Goal: Book appointment/travel/reservation

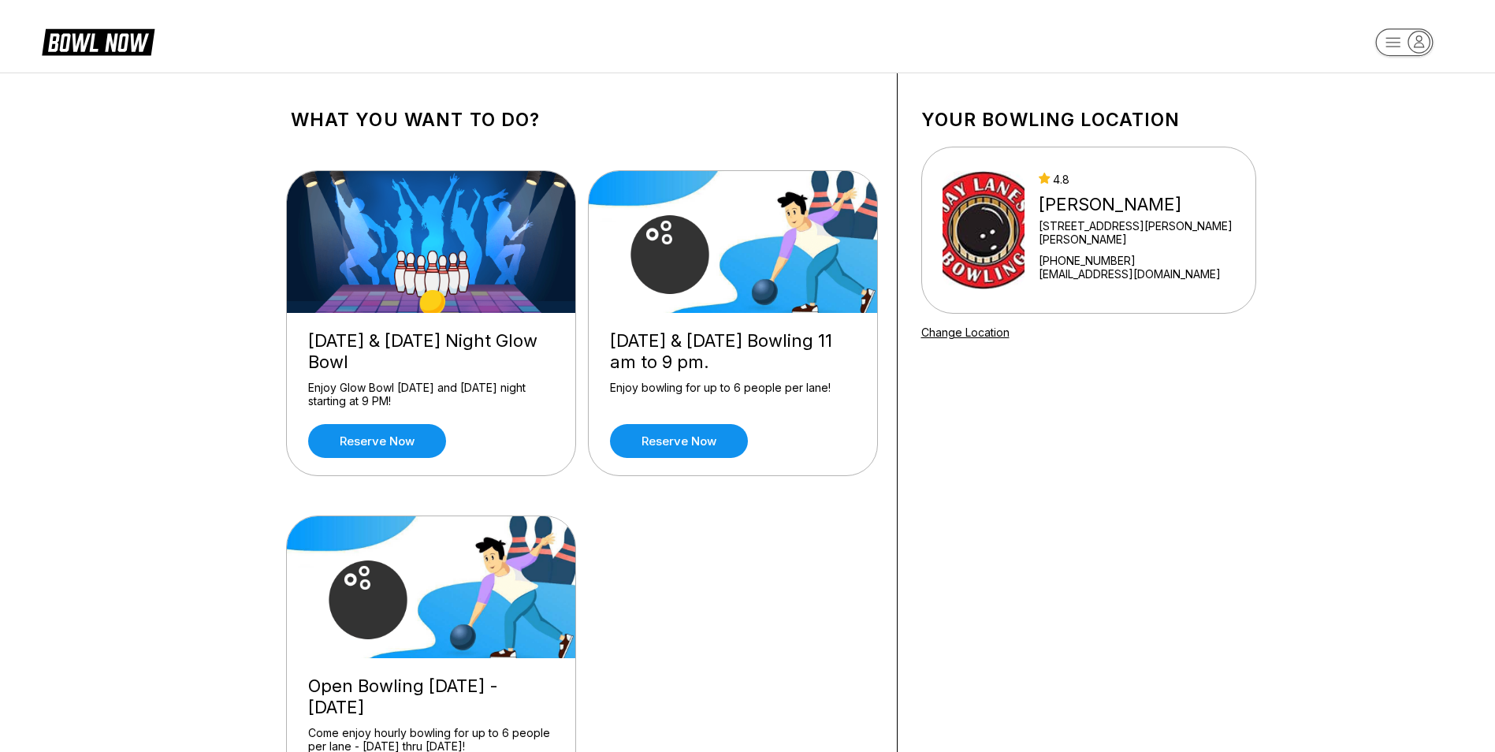
scroll to position [79, 0]
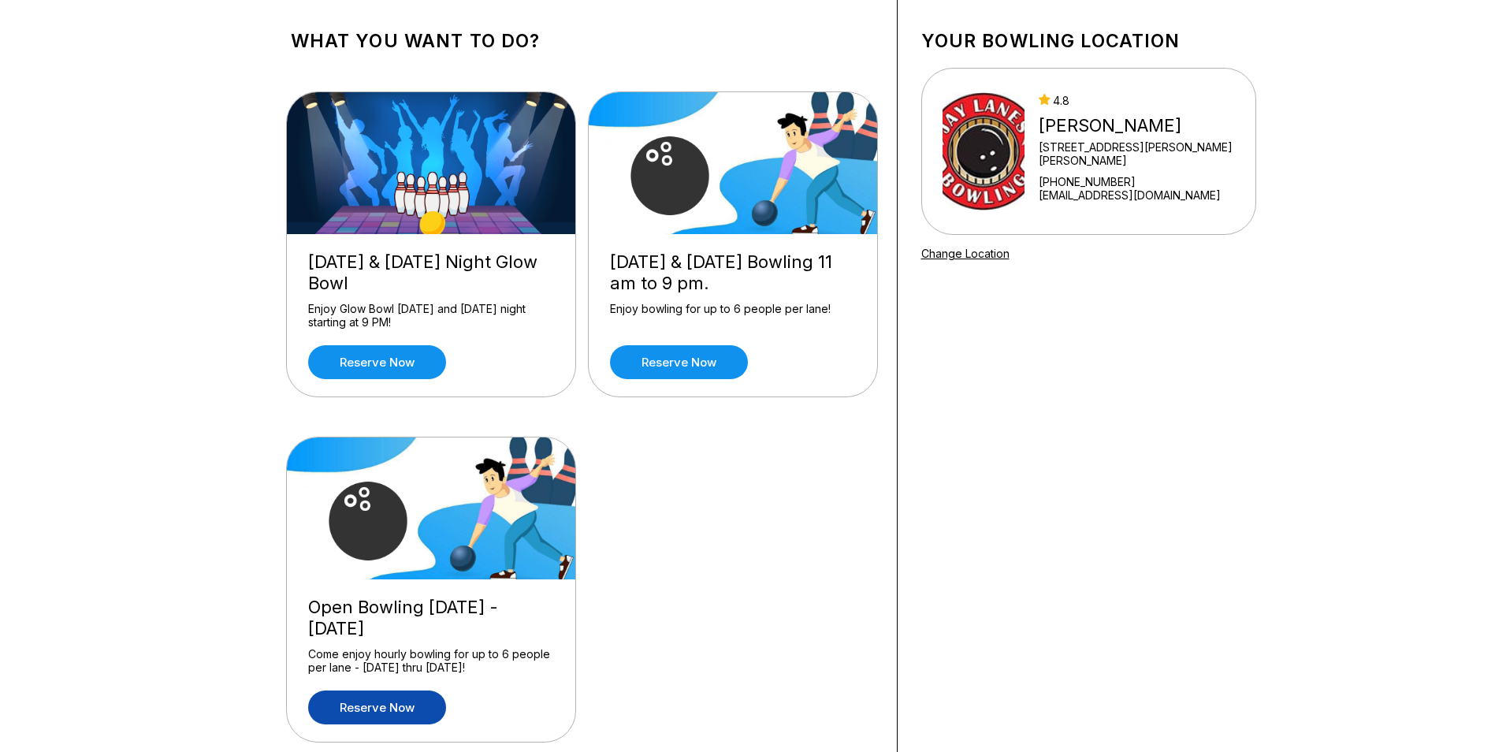
click at [402, 716] on link "Reserve now" at bounding box center [377, 707] width 138 height 34
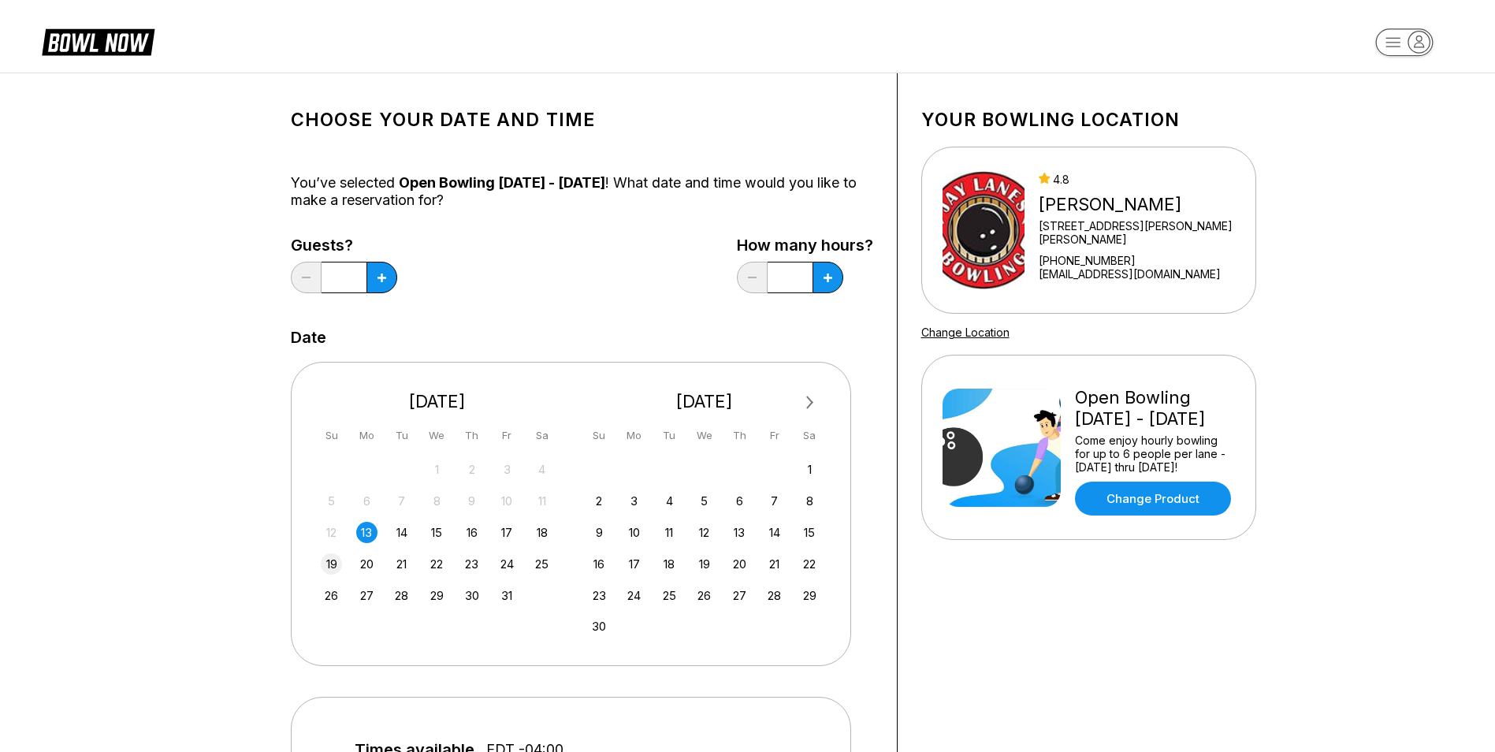
click at [336, 563] on div "19" at bounding box center [331, 563] width 21 height 21
click at [830, 275] on icon at bounding box center [828, 277] width 9 height 9
click at [838, 275] on button at bounding box center [828, 278] width 31 height 32
type input "*"
click at [380, 273] on icon at bounding box center [381, 277] width 9 height 9
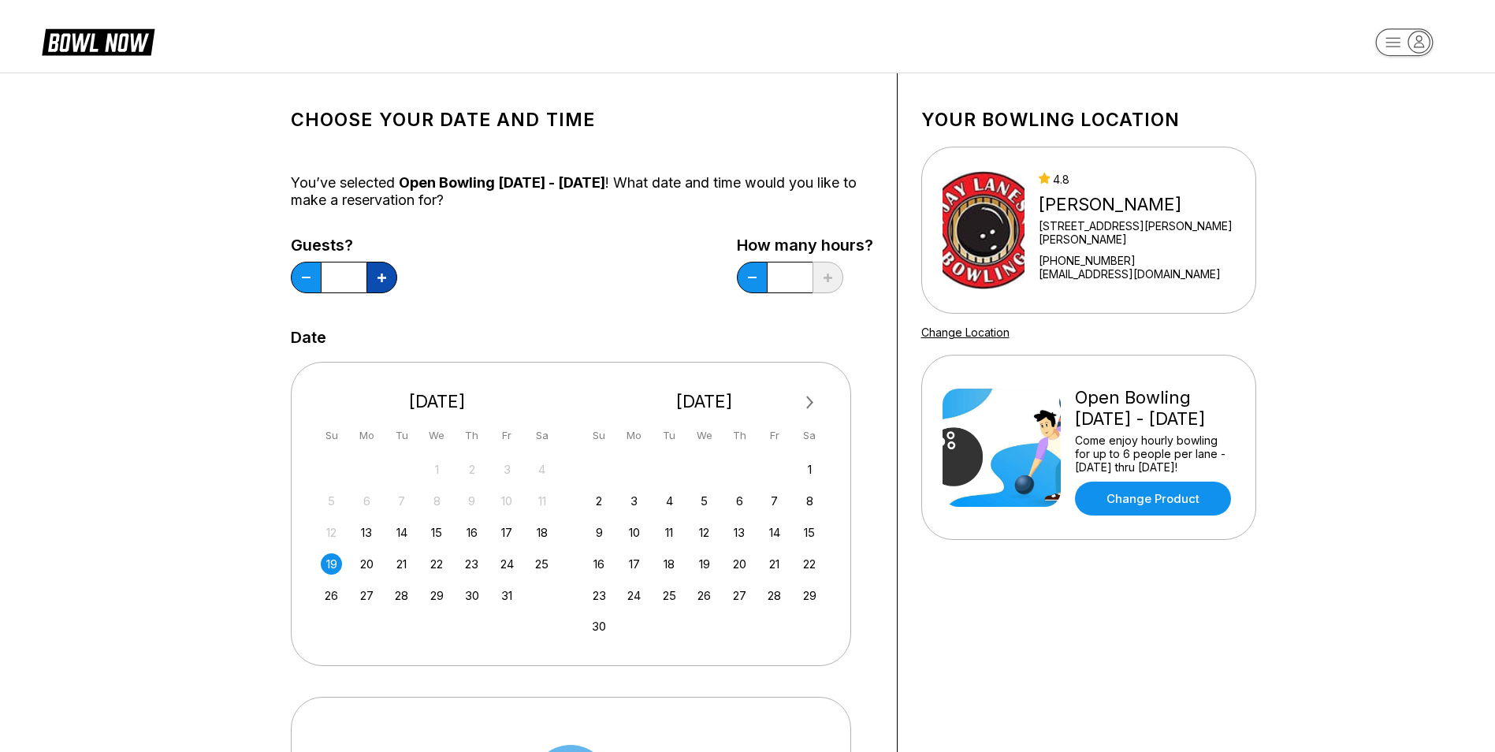
click at [380, 273] on icon at bounding box center [381, 277] width 9 height 9
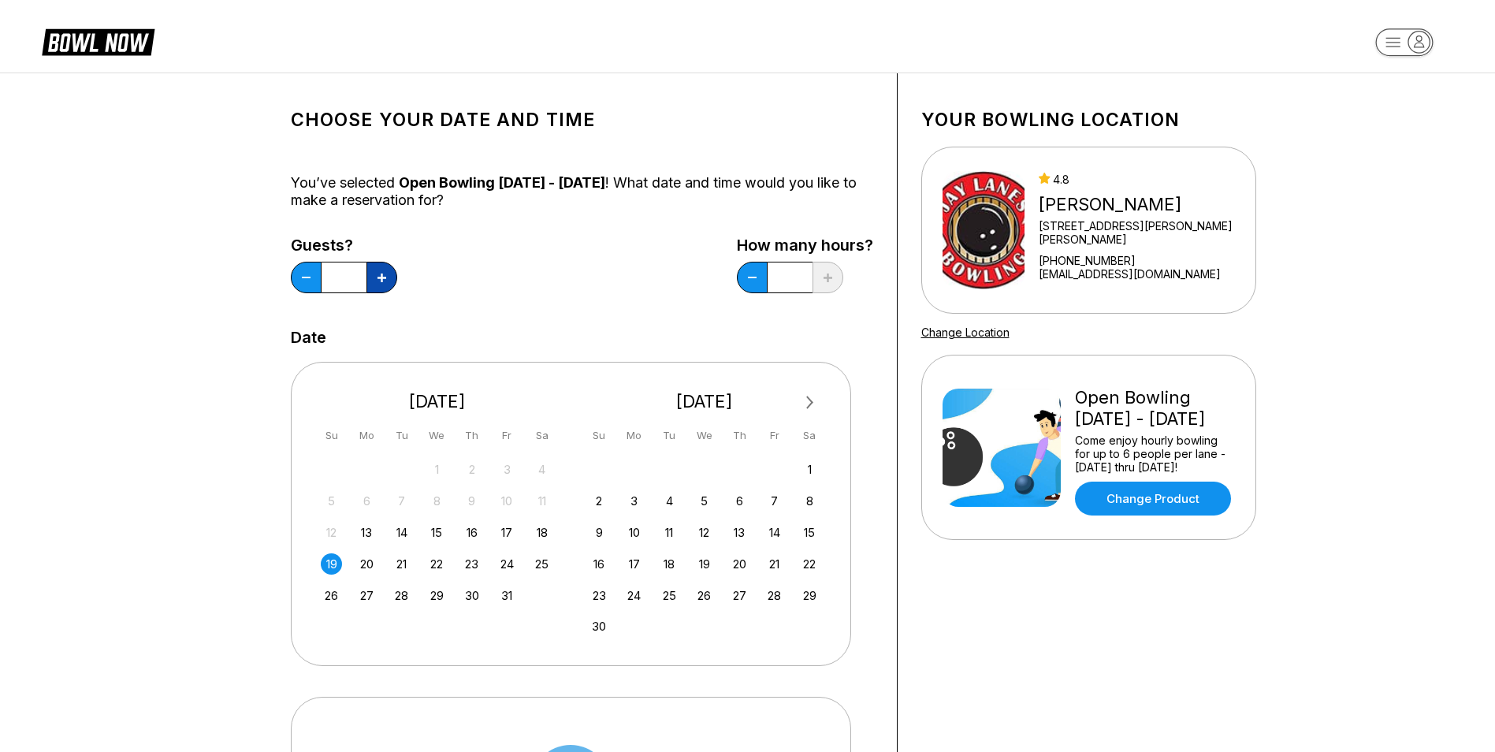
click at [380, 273] on icon at bounding box center [381, 277] width 9 height 9
type input "*"
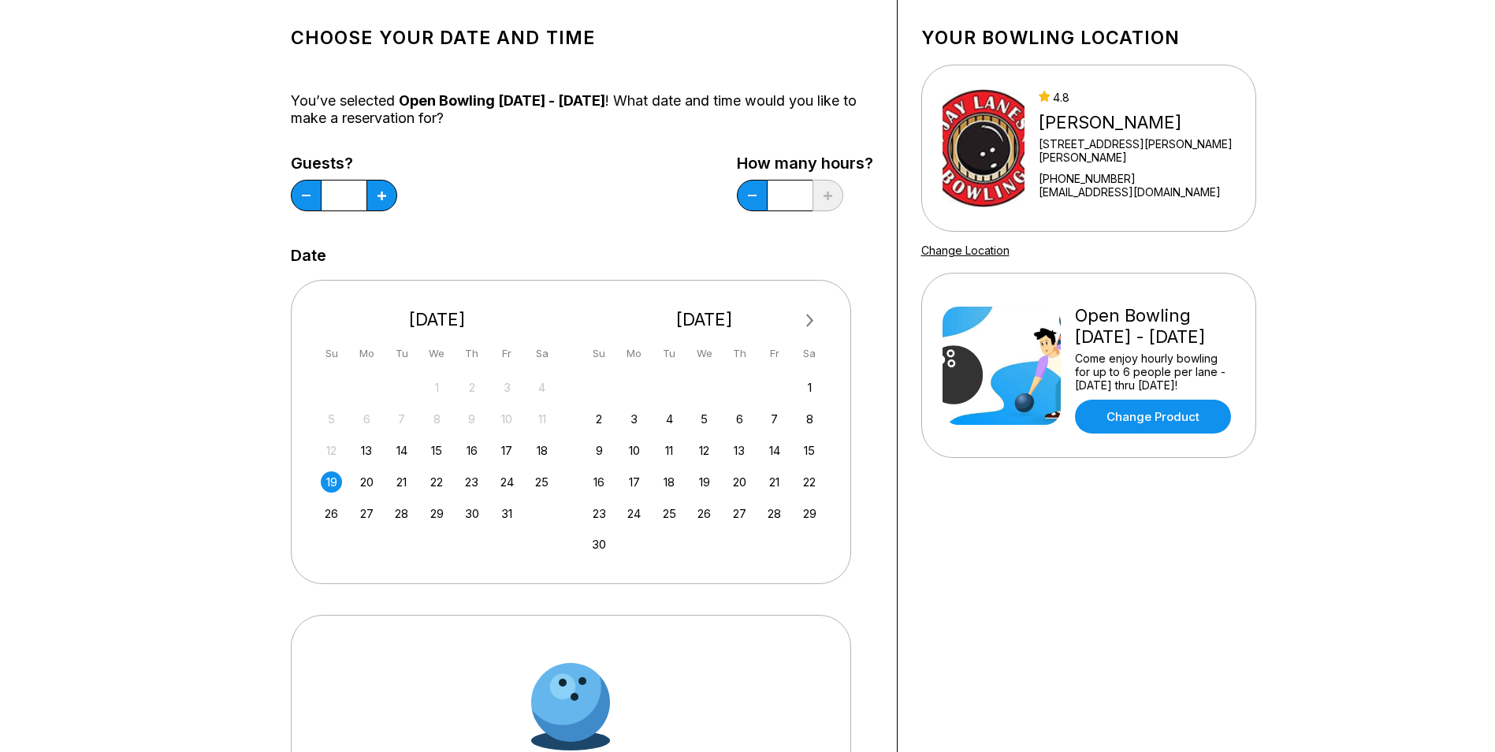
scroll to position [236, 0]
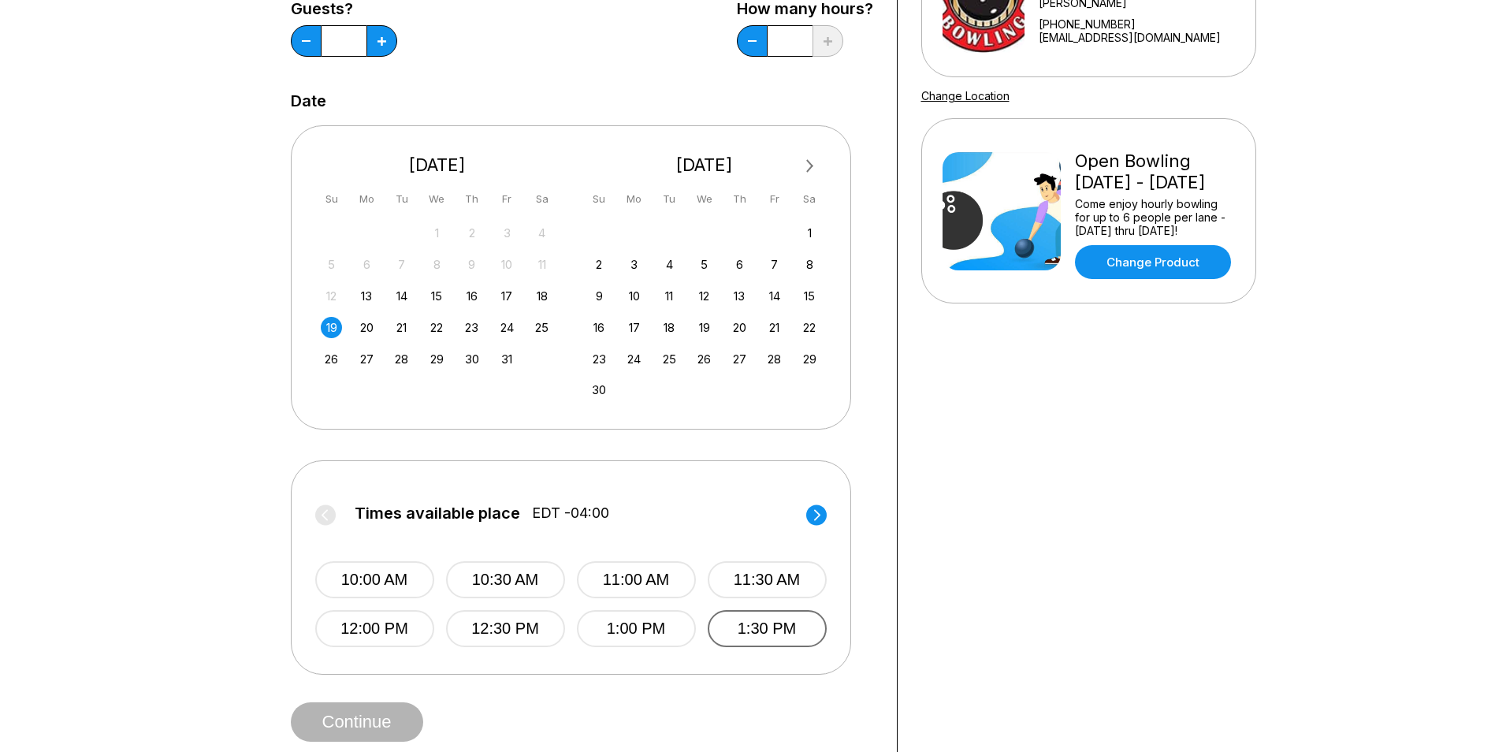
drag, startPoint x: 758, startPoint y: 654, endPoint x: 761, endPoint y: 635, distance: 19.2
click at [758, 653] on div "Times available place EDT -04:00 10:00 AM 10:30 AM 11:00 AM 11:30 AM 12:00 PM 1…" at bounding box center [571, 567] width 560 height 214
click at [761, 635] on button "1:30 PM" at bounding box center [767, 628] width 119 height 37
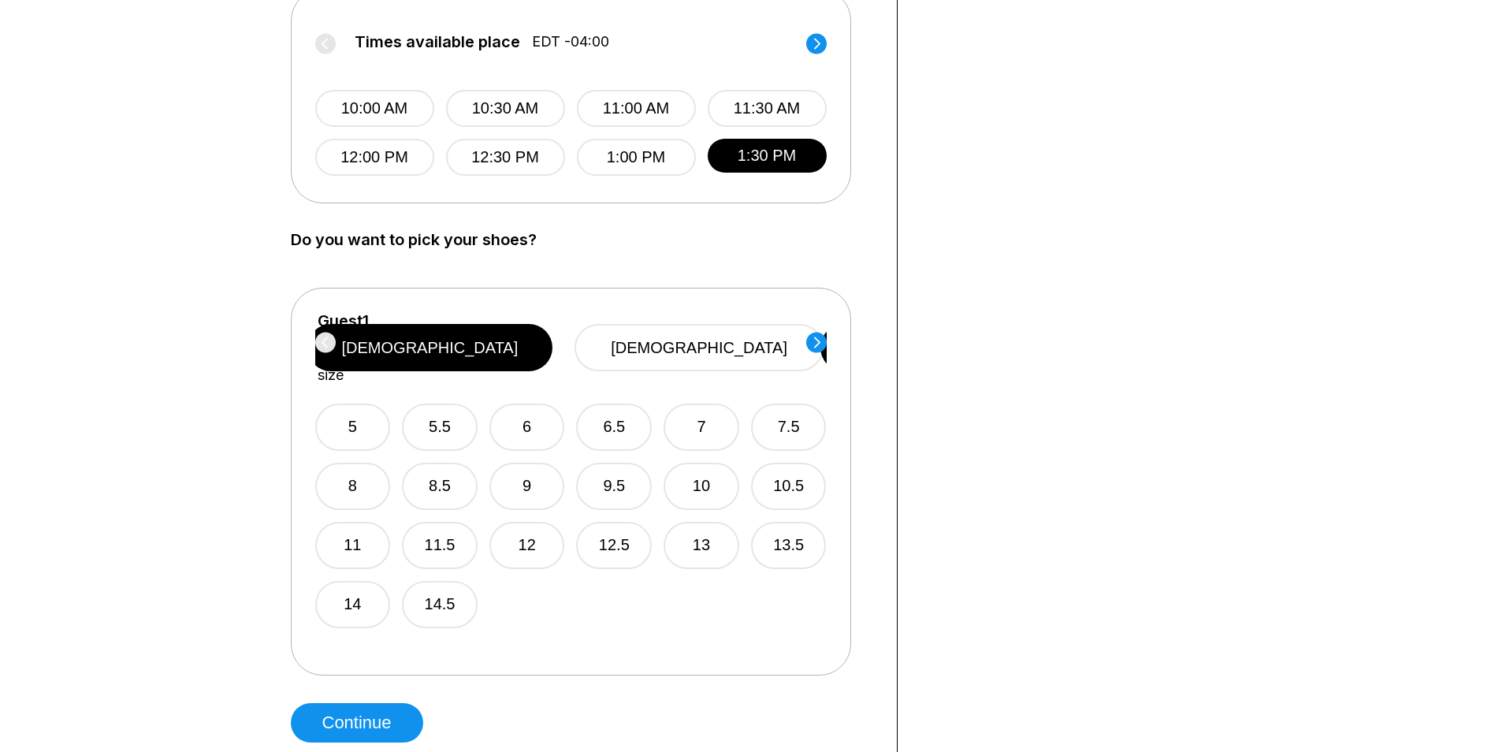
scroll to position [709, 0]
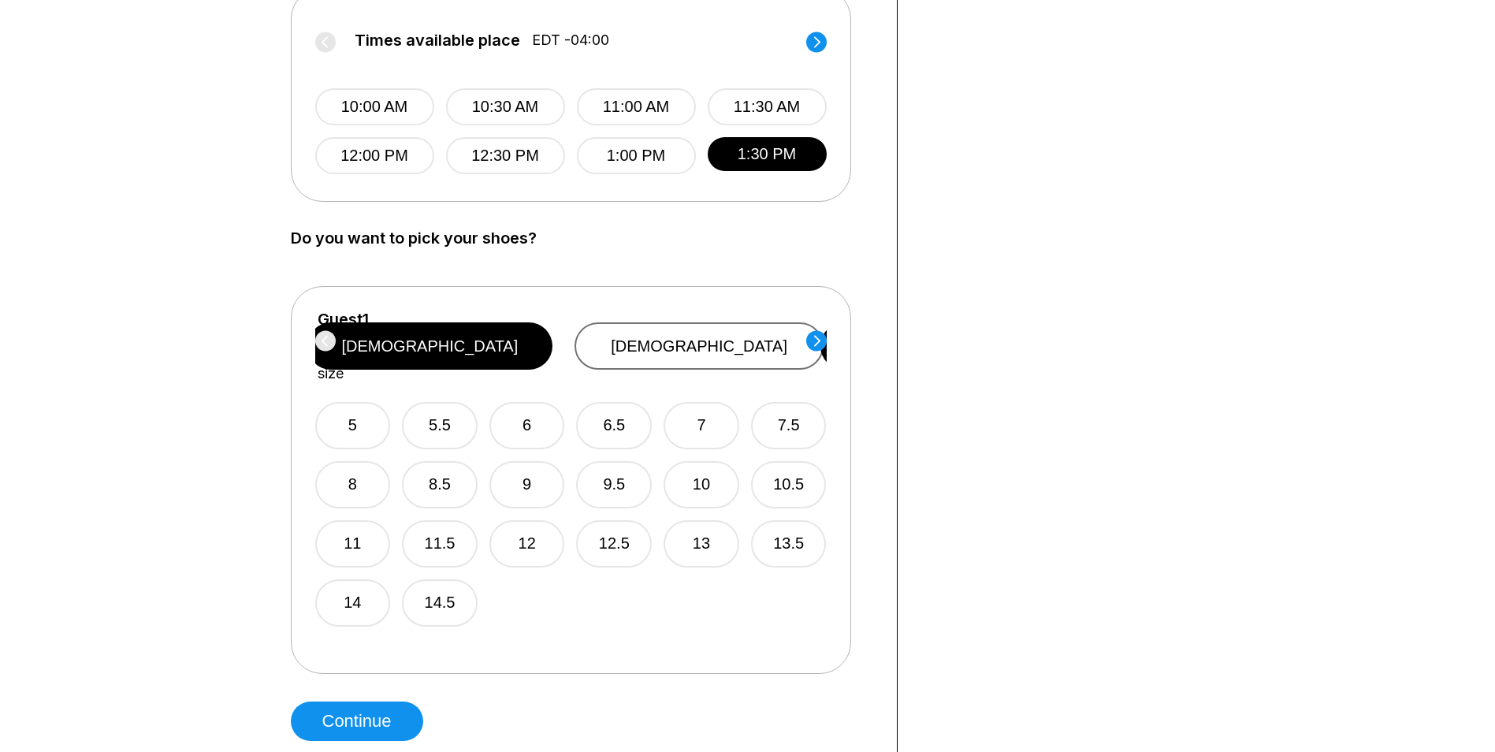
click at [710, 334] on button "[DEMOGRAPHIC_DATA]" at bounding box center [699, 345] width 249 height 47
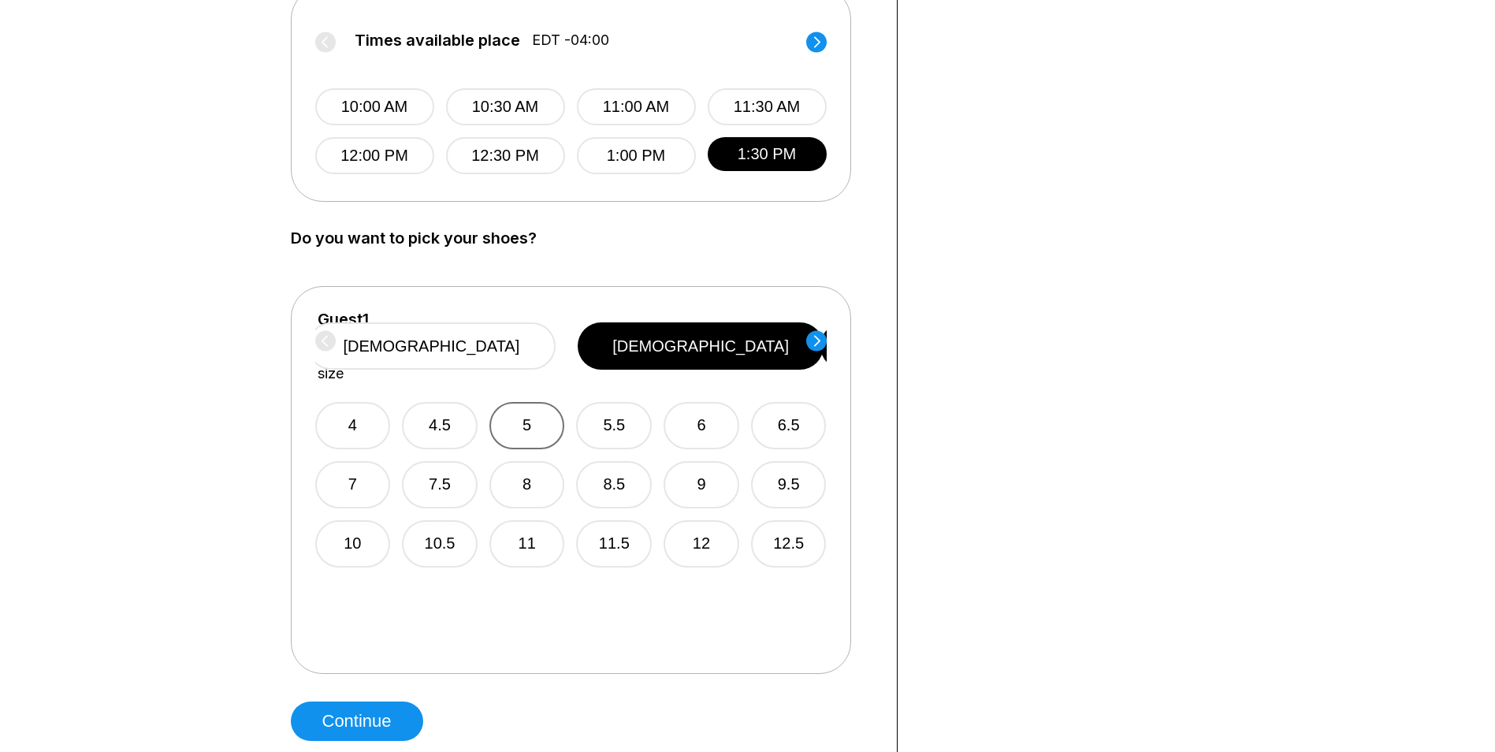
click at [541, 402] on button "5" at bounding box center [527, 425] width 76 height 47
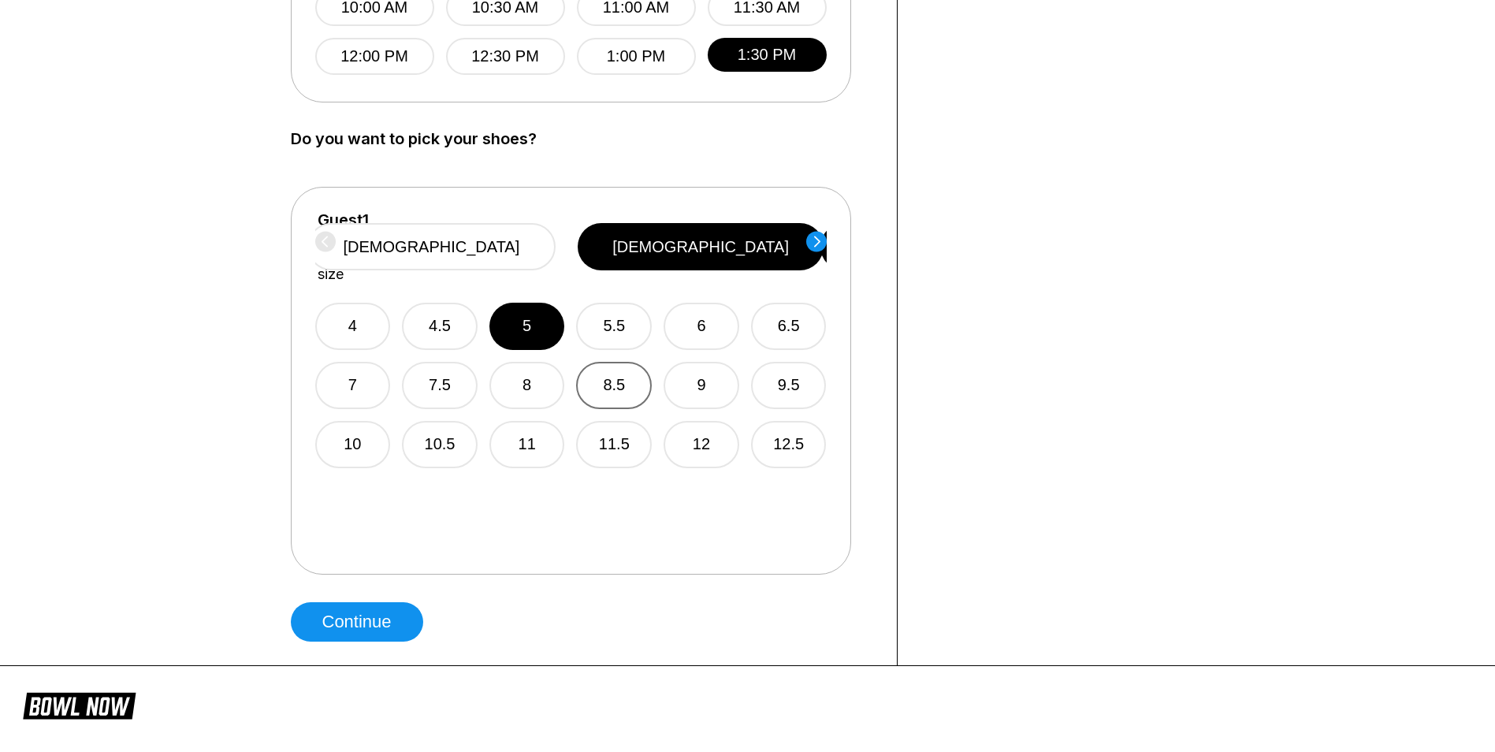
scroll to position [946, 0]
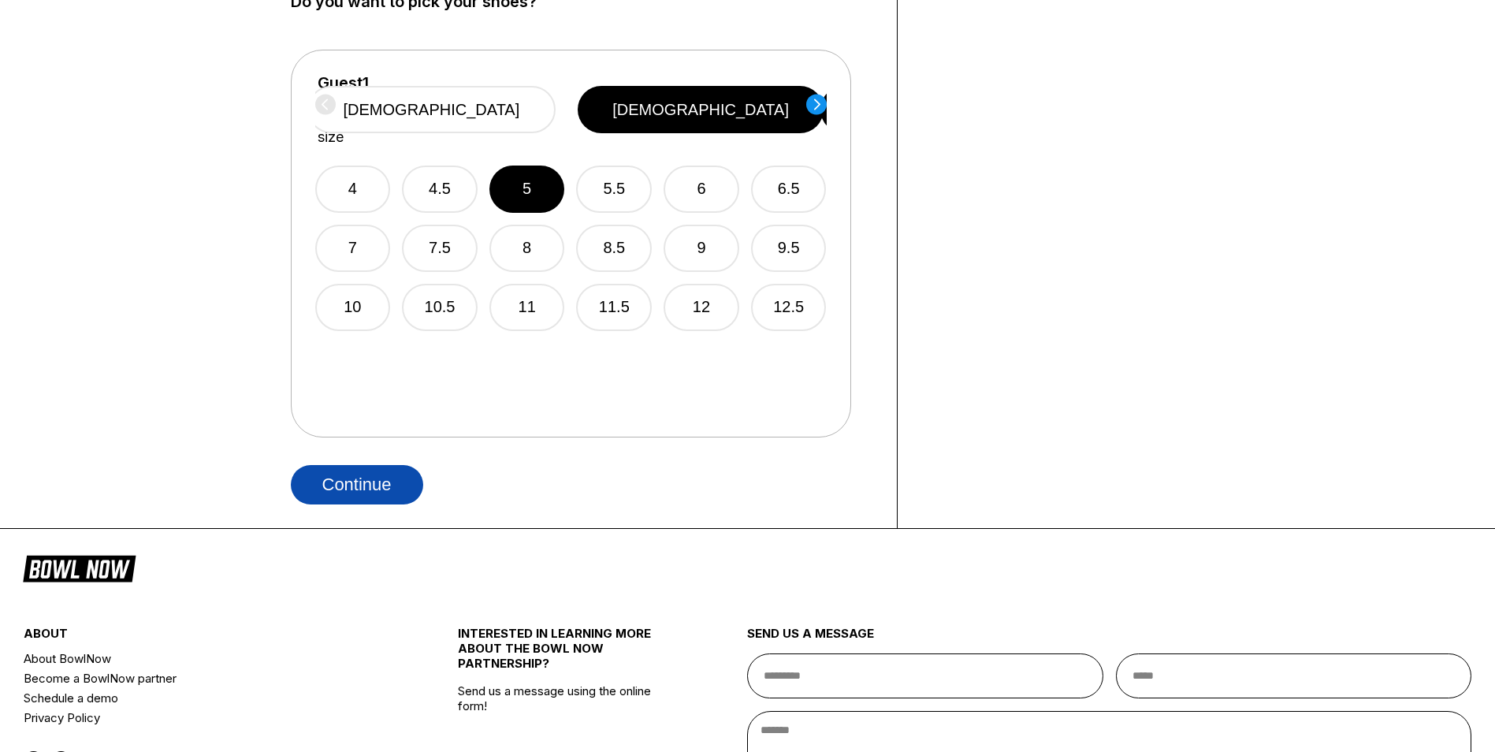
click at [408, 484] on button "Continue" at bounding box center [357, 484] width 132 height 39
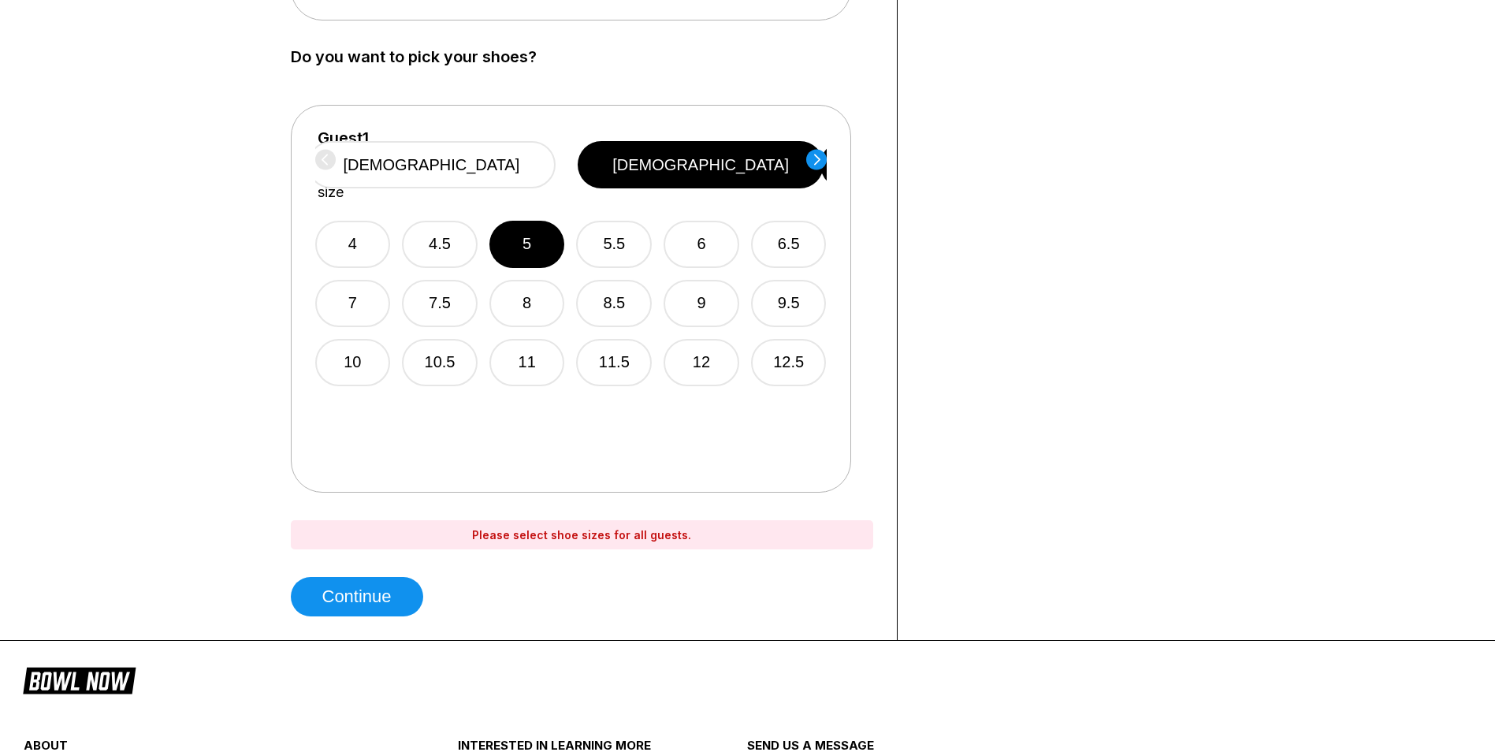
scroll to position [788, 0]
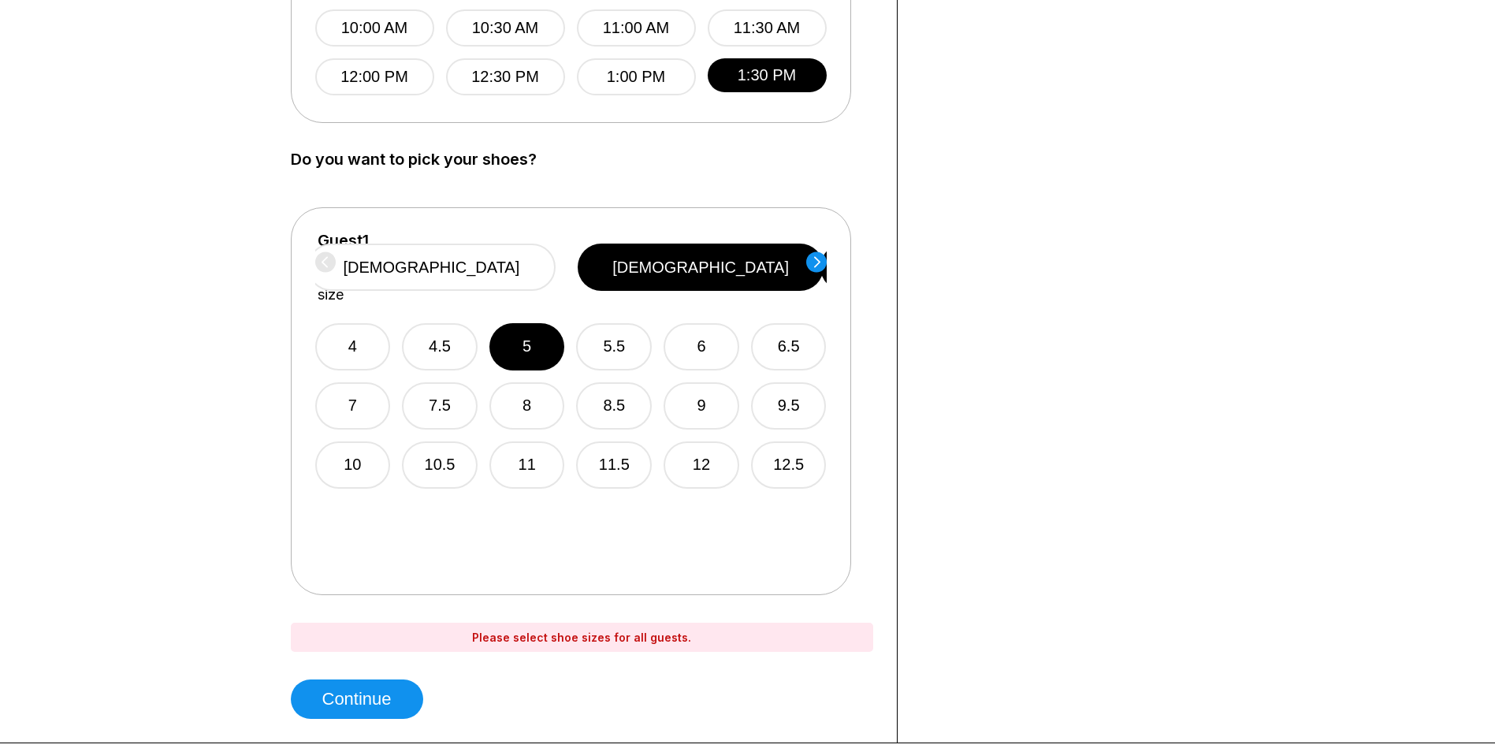
click at [813, 263] on circle at bounding box center [816, 261] width 20 height 20
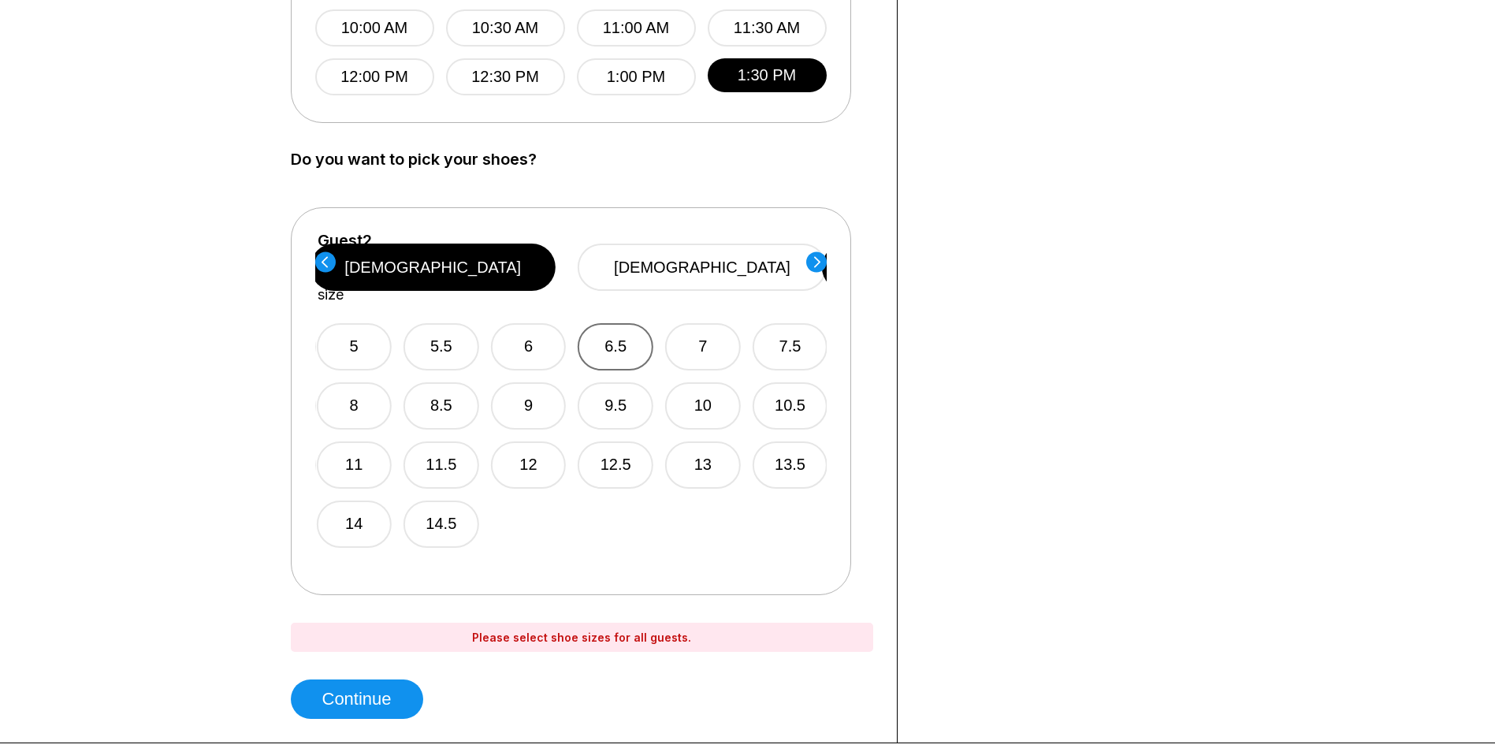
click at [630, 323] on button "6.5" at bounding box center [616, 346] width 76 height 47
click at [824, 255] on circle at bounding box center [816, 261] width 20 height 20
click at [735, 395] on button "10" at bounding box center [706, 405] width 76 height 47
click at [828, 258] on div "Guest 1 Select shoe size [DEMOGRAPHIC_DATA] [DEMOGRAPHIC_DATA] 4 4.5 5 5.5 6 6.…" at bounding box center [571, 401] width 560 height 388
click at [807, 262] on circle at bounding box center [816, 261] width 20 height 20
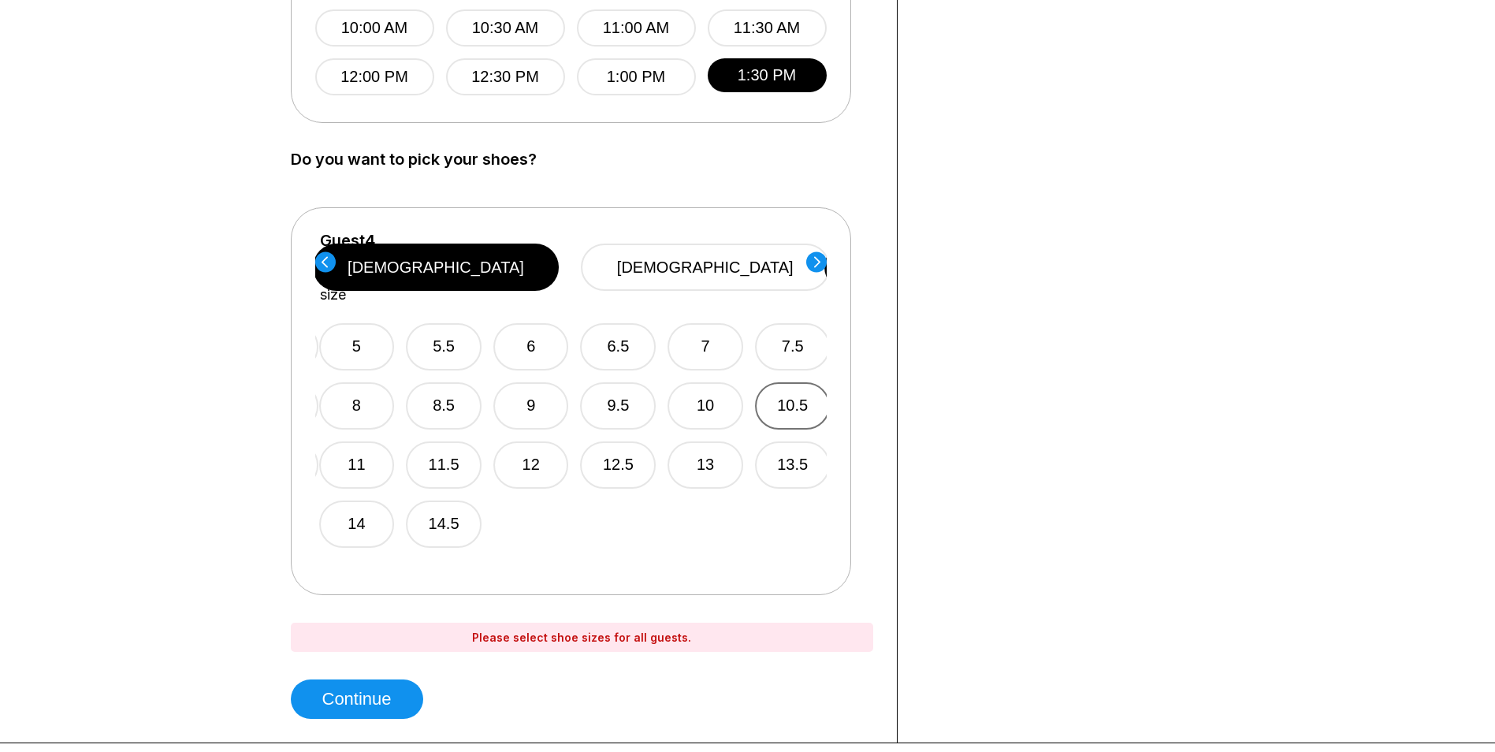
click at [768, 385] on button "10.5" at bounding box center [793, 405] width 76 height 47
click at [825, 270] on icon at bounding box center [816, 261] width 20 height 21
click at [377, 400] on button "8" at bounding box center [355, 405] width 76 height 47
click at [824, 264] on circle at bounding box center [816, 261] width 20 height 20
click at [543, 450] on button "12" at bounding box center [532, 464] width 76 height 47
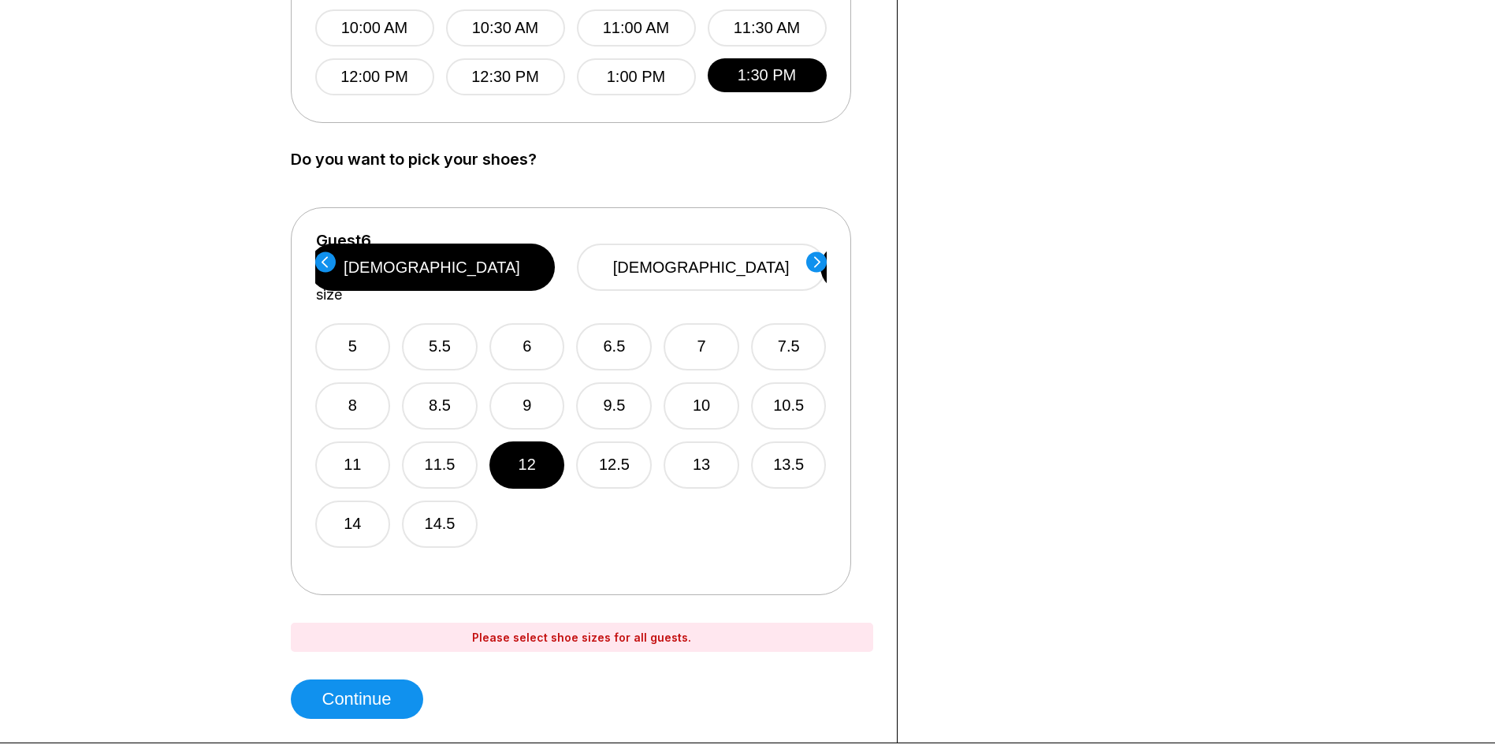
click at [816, 262] on circle at bounding box center [816, 261] width 20 height 20
drag, startPoint x: 716, startPoint y: 314, endPoint x: 773, endPoint y: 293, distance: 61.1
click at [716, 323] on button "7" at bounding box center [702, 346] width 76 height 47
click at [831, 261] on div "Guest 1 Select shoe size [DEMOGRAPHIC_DATA] [DEMOGRAPHIC_DATA] 4 4.5 5 5.5 6 6.…" at bounding box center [571, 401] width 560 height 388
click at [828, 260] on div "Guest 1 Select shoe size [DEMOGRAPHIC_DATA] [DEMOGRAPHIC_DATA] 4 4.5 5 5.5 6 6.…" at bounding box center [571, 401] width 560 height 388
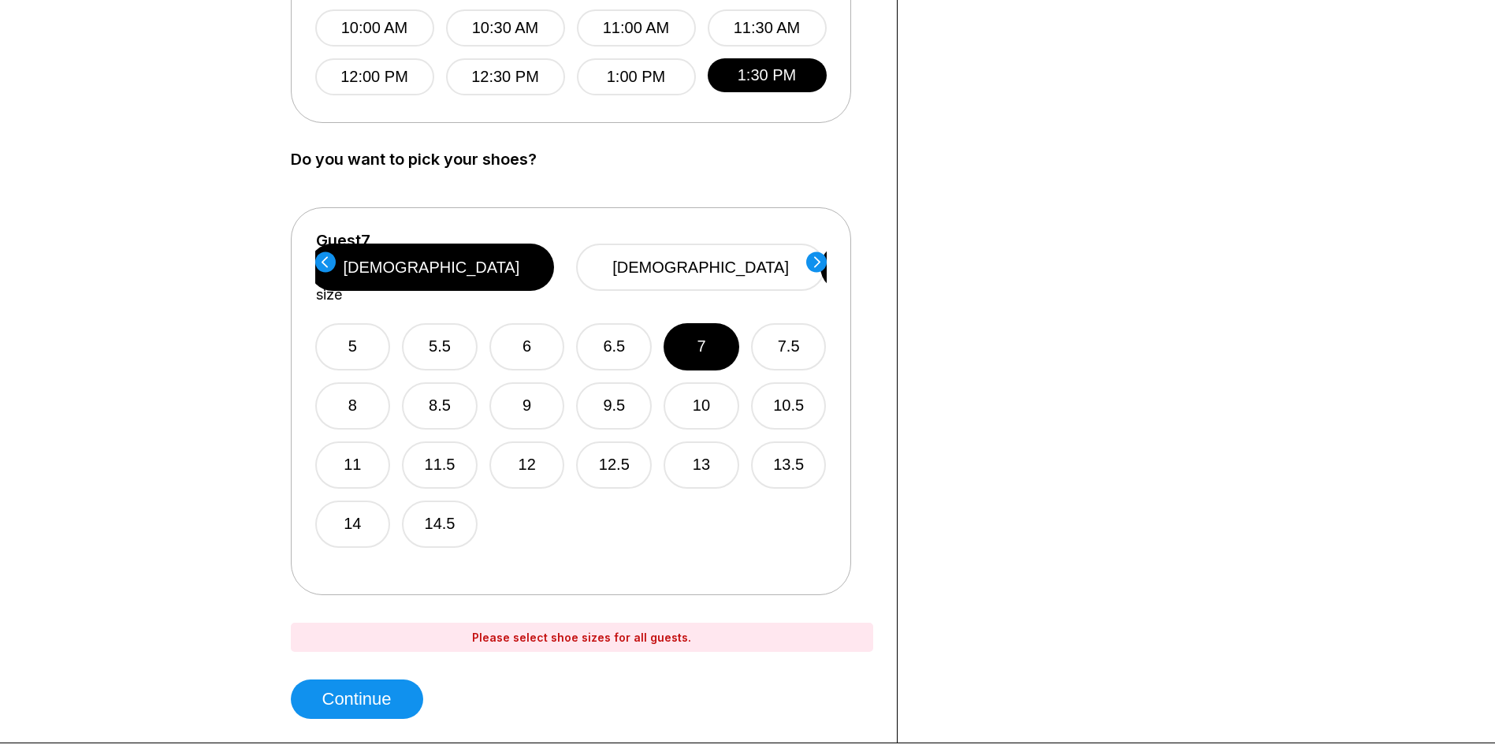
click at [827, 260] on div "Guest 1 Select shoe size [DEMOGRAPHIC_DATA] [DEMOGRAPHIC_DATA] 4 4.5 5 5.5 6 6.…" at bounding box center [571, 401] width 560 height 388
click at [825, 262] on circle at bounding box center [816, 261] width 20 height 20
click at [779, 443] on button "13.5" at bounding box center [790, 464] width 76 height 47
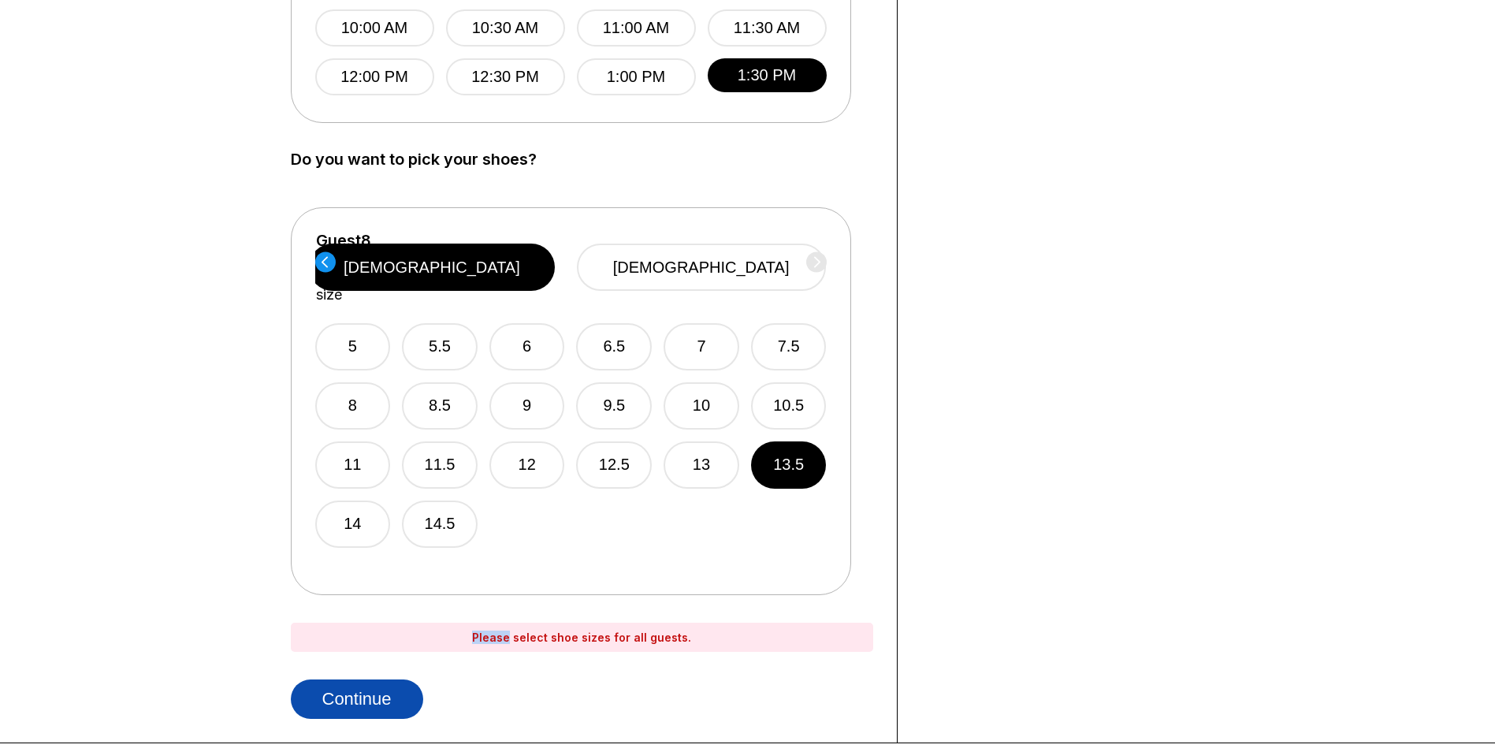
click at [378, 702] on button "Continue" at bounding box center [357, 698] width 132 height 39
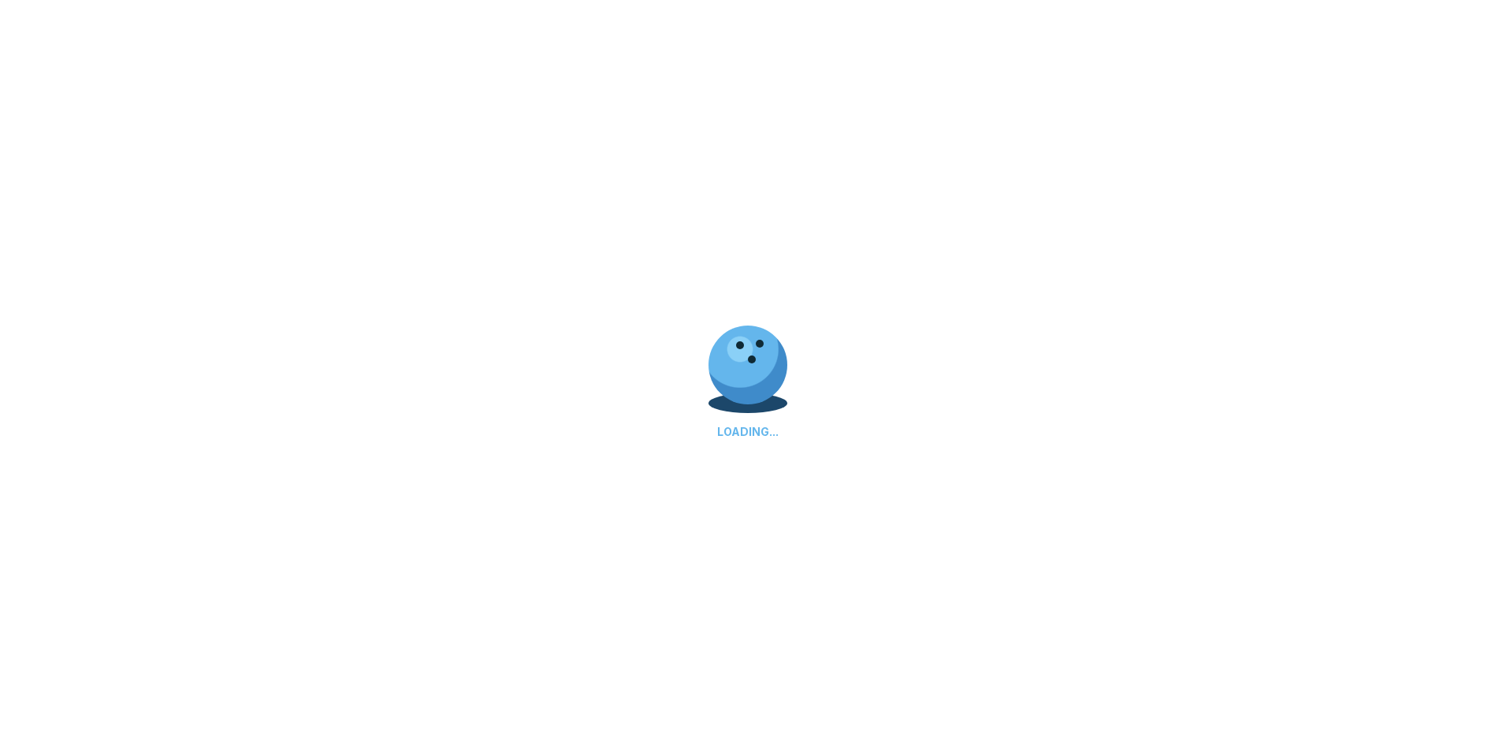
select select "**"
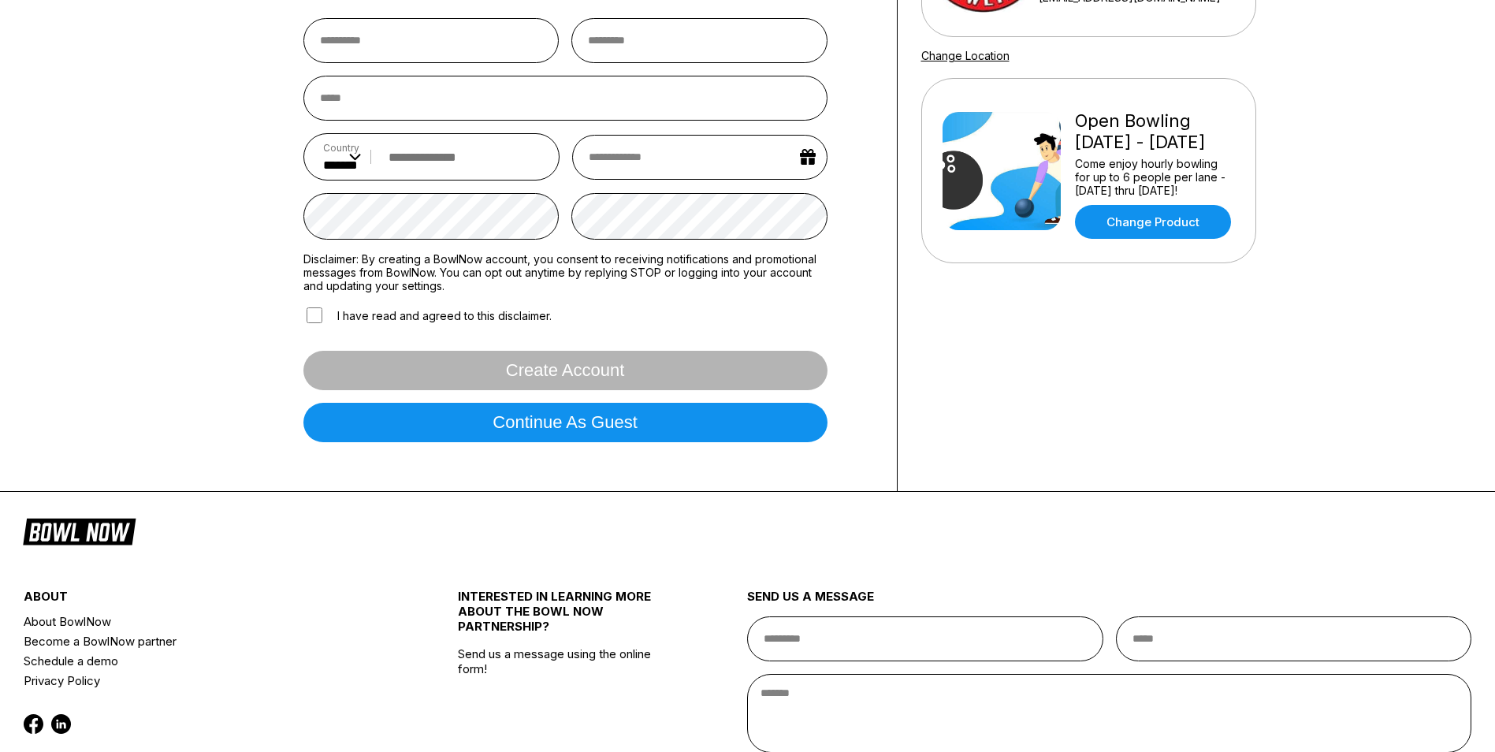
scroll to position [315, 0]
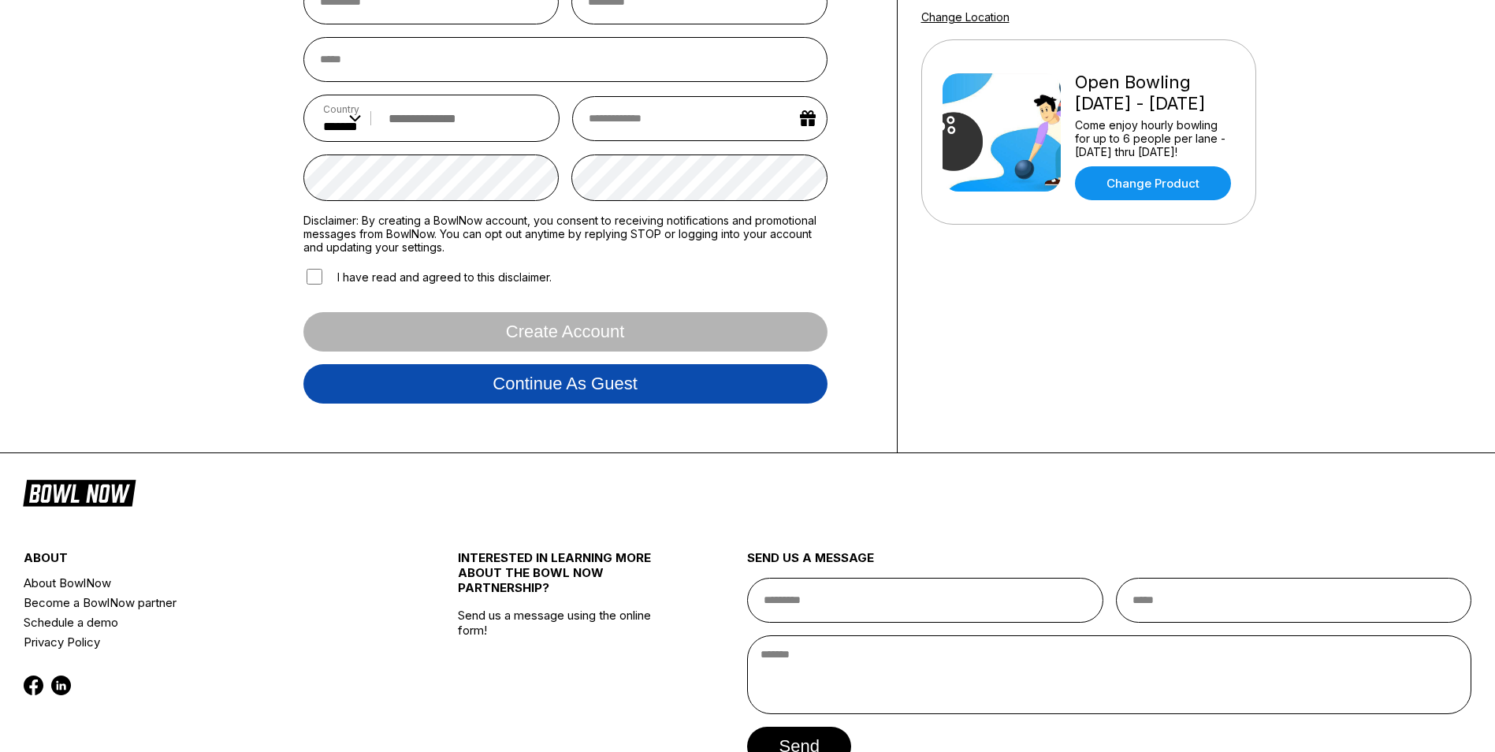
click at [672, 392] on button "Continue as guest" at bounding box center [565, 383] width 524 height 39
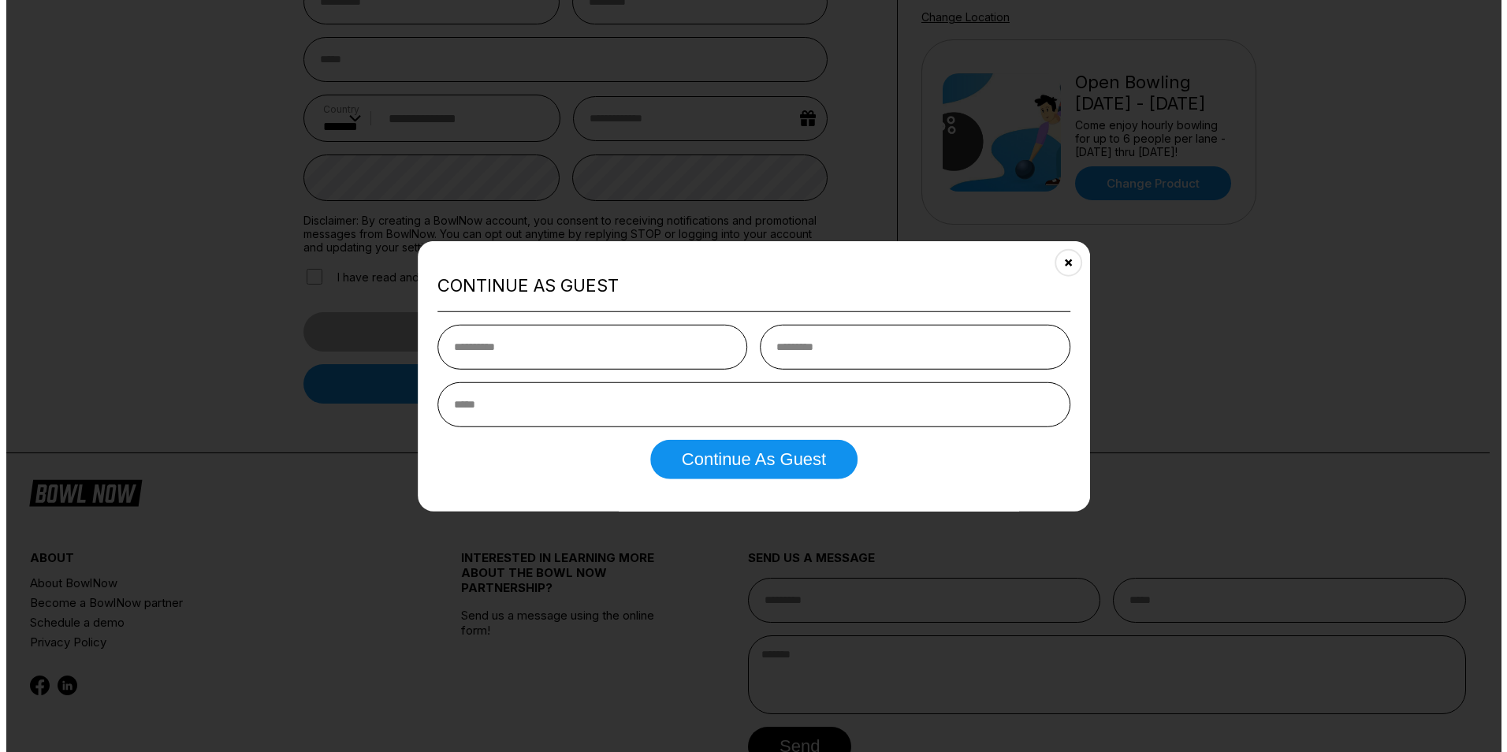
scroll to position [295, 0]
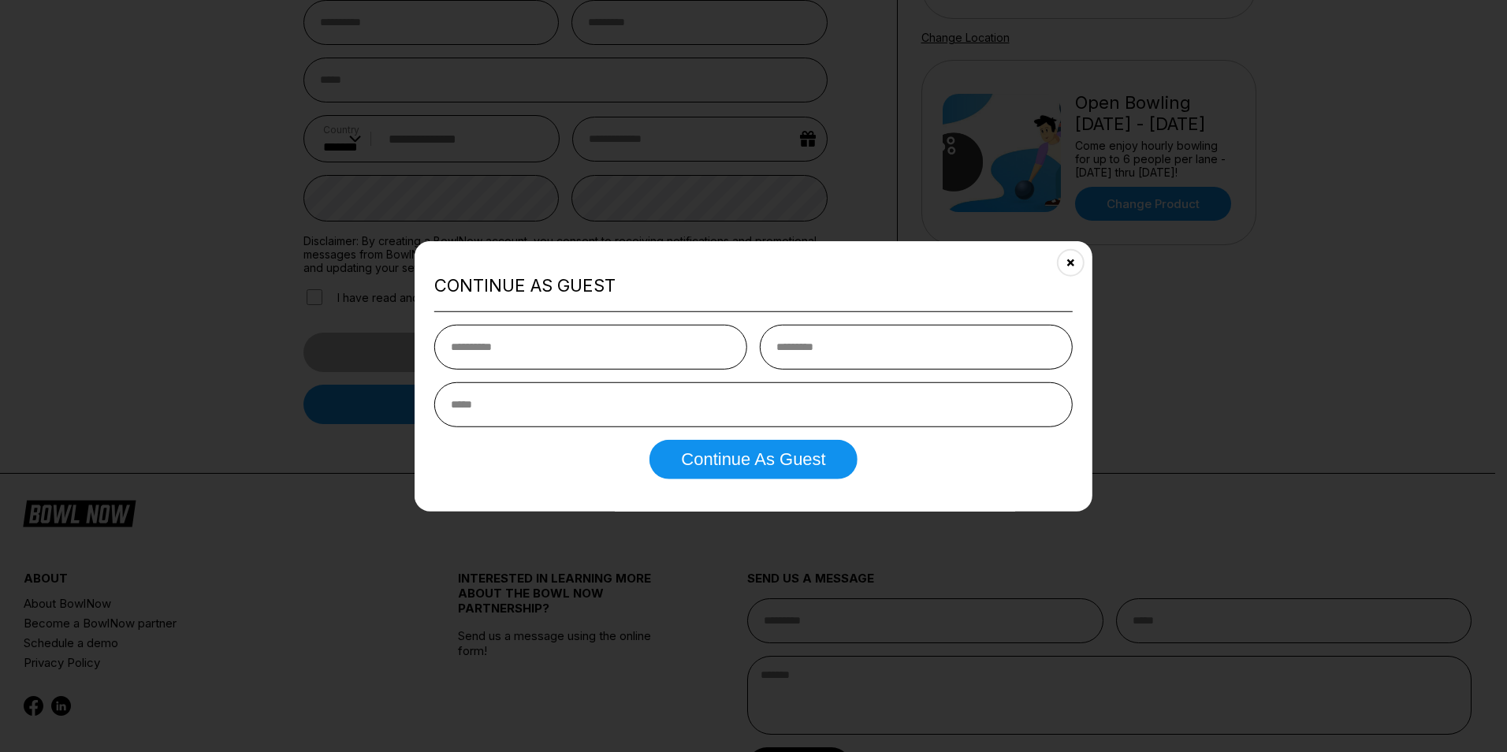
type input "*"
type input "*****"
type input "**********"
click at [690, 456] on button "Continue as Guest" at bounding box center [752, 458] width 207 height 39
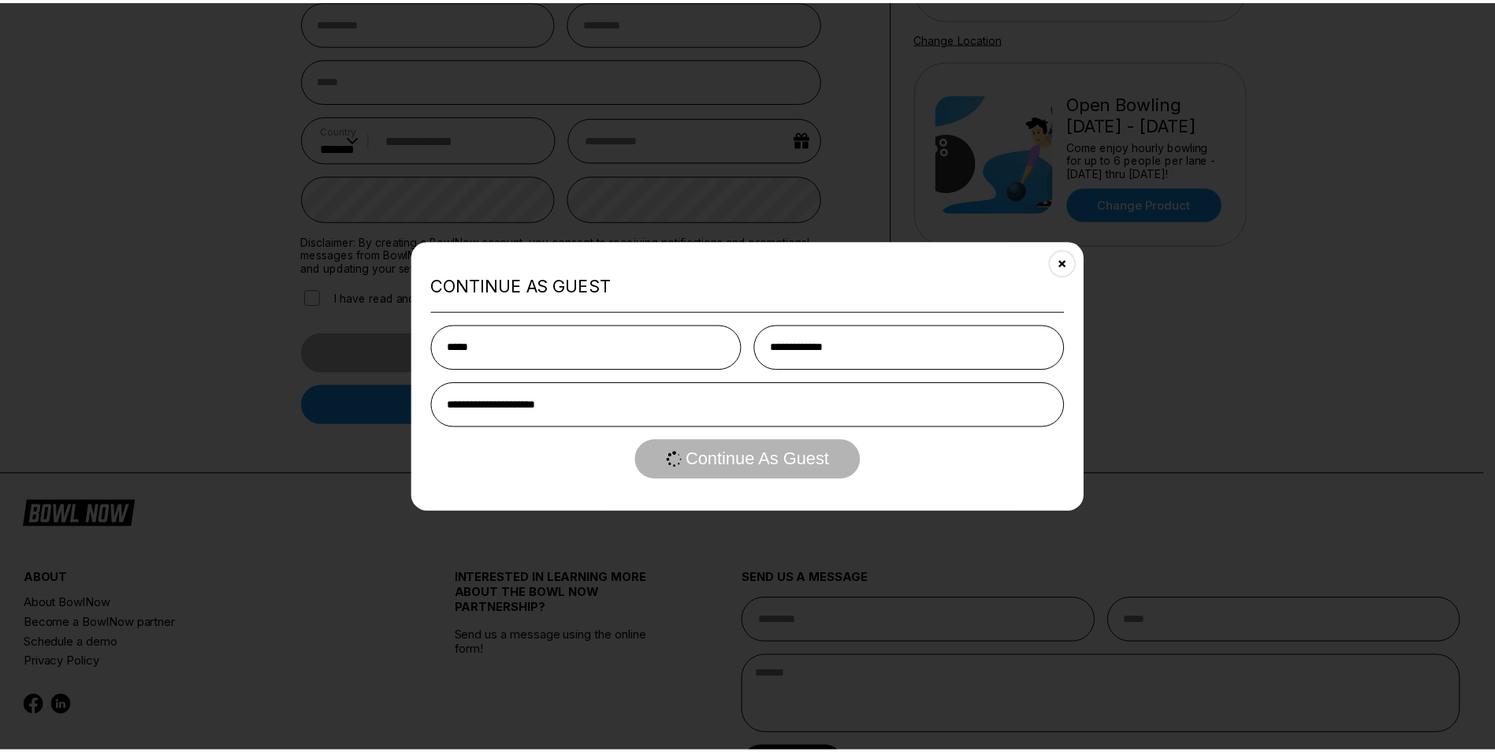
scroll to position [0, 0]
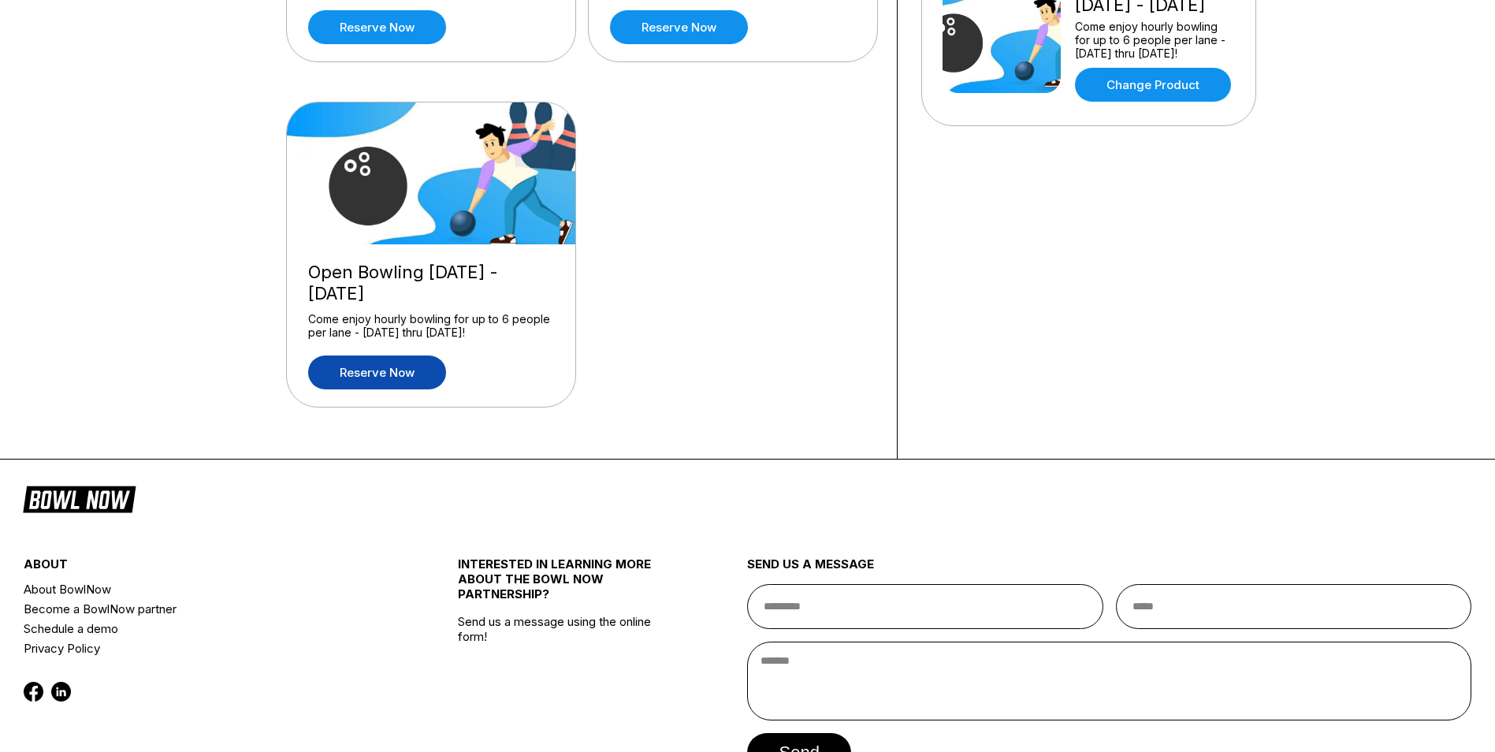
scroll to position [520, 0]
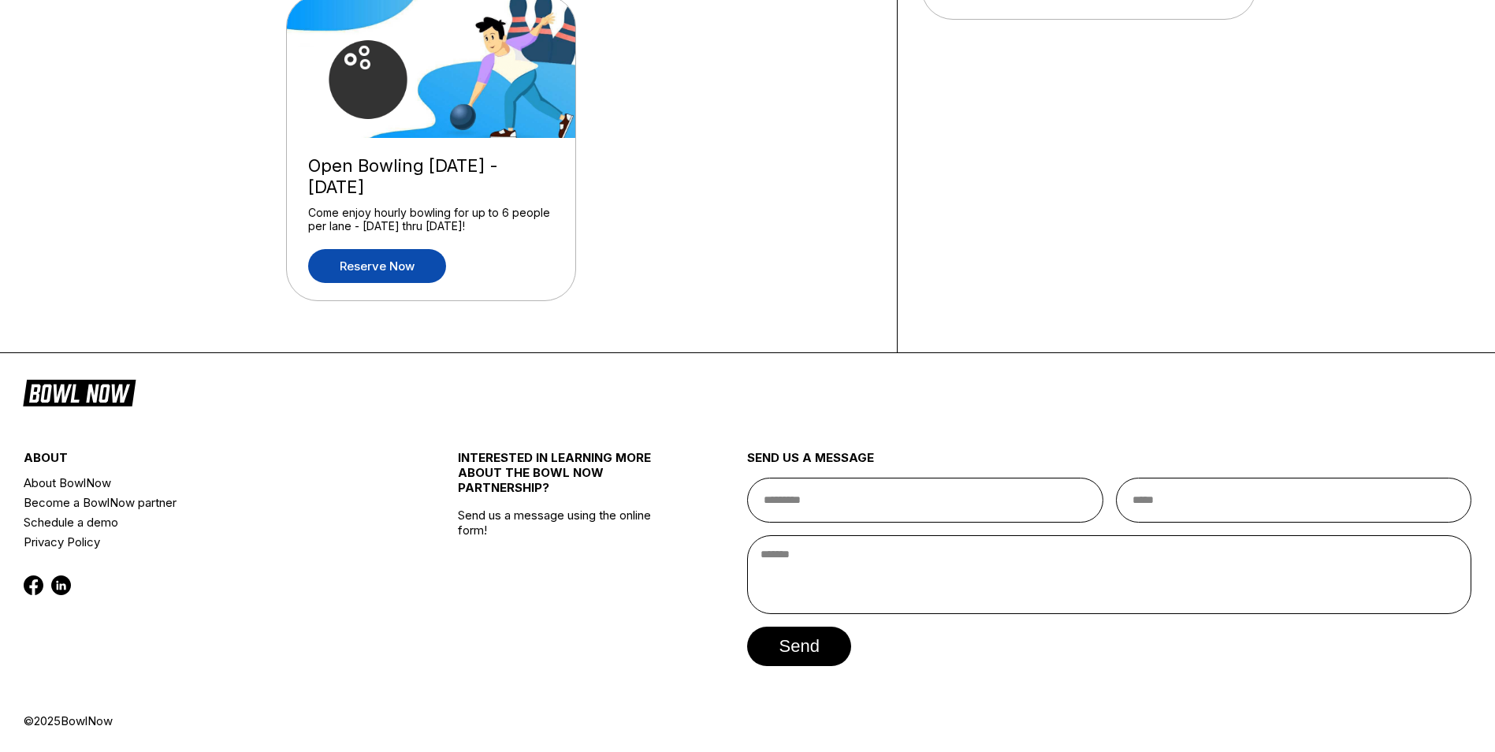
click at [353, 262] on link "Reserve now" at bounding box center [377, 266] width 138 height 34
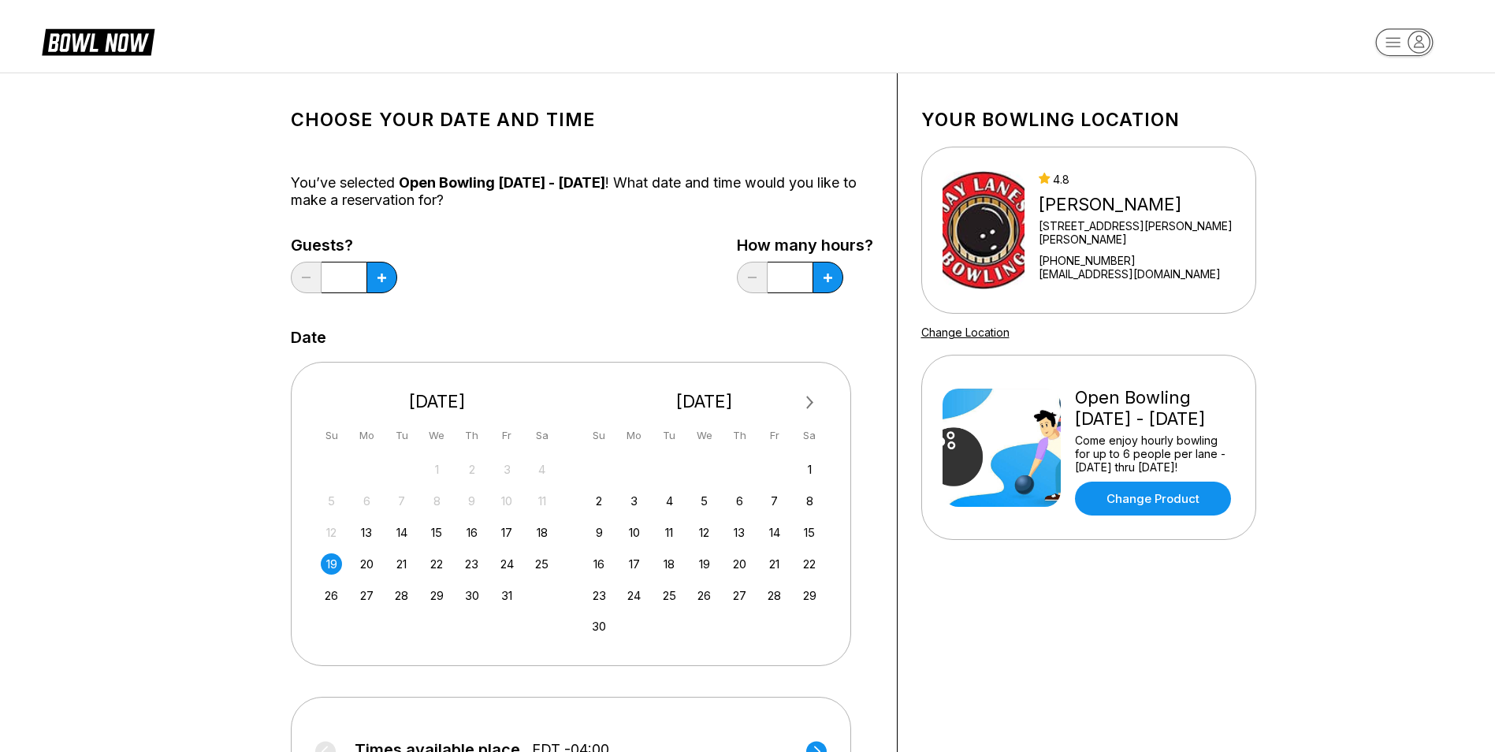
click at [311, 273] on div "*" at bounding box center [344, 278] width 106 height 32
click at [374, 277] on button at bounding box center [381, 278] width 31 height 32
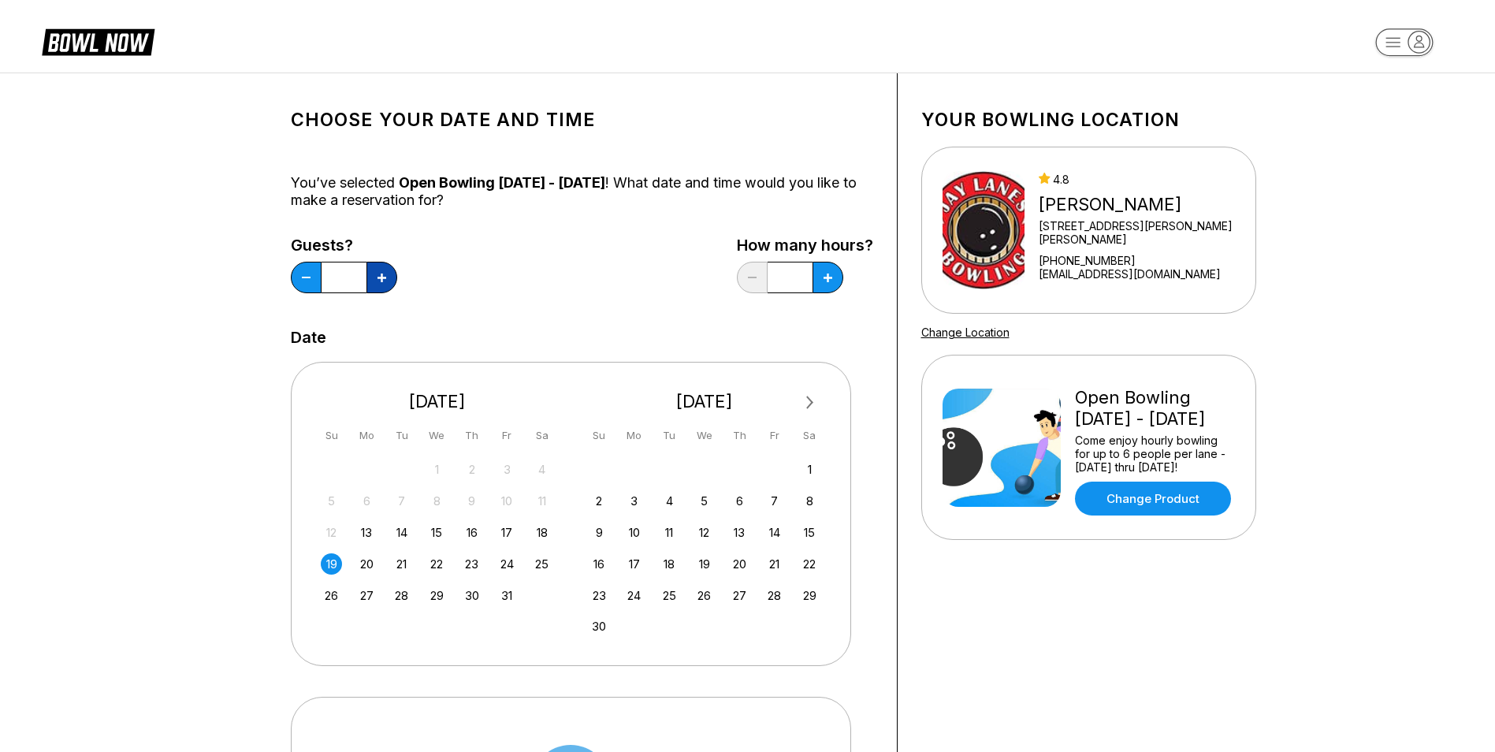
click at [374, 277] on button at bounding box center [381, 278] width 31 height 32
type input "*"
click at [825, 288] on button at bounding box center [828, 278] width 31 height 32
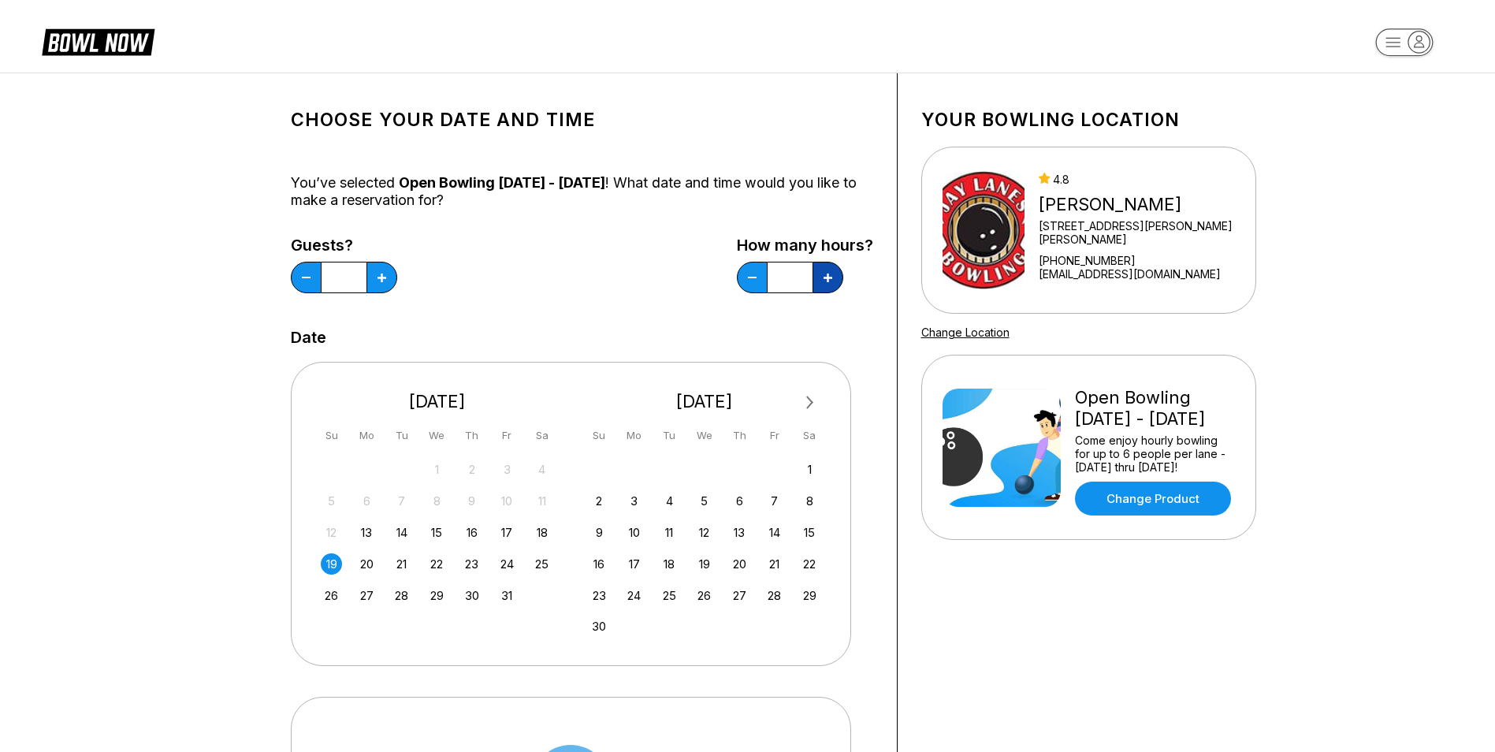
click at [825, 288] on button at bounding box center [828, 278] width 31 height 32
type input "*"
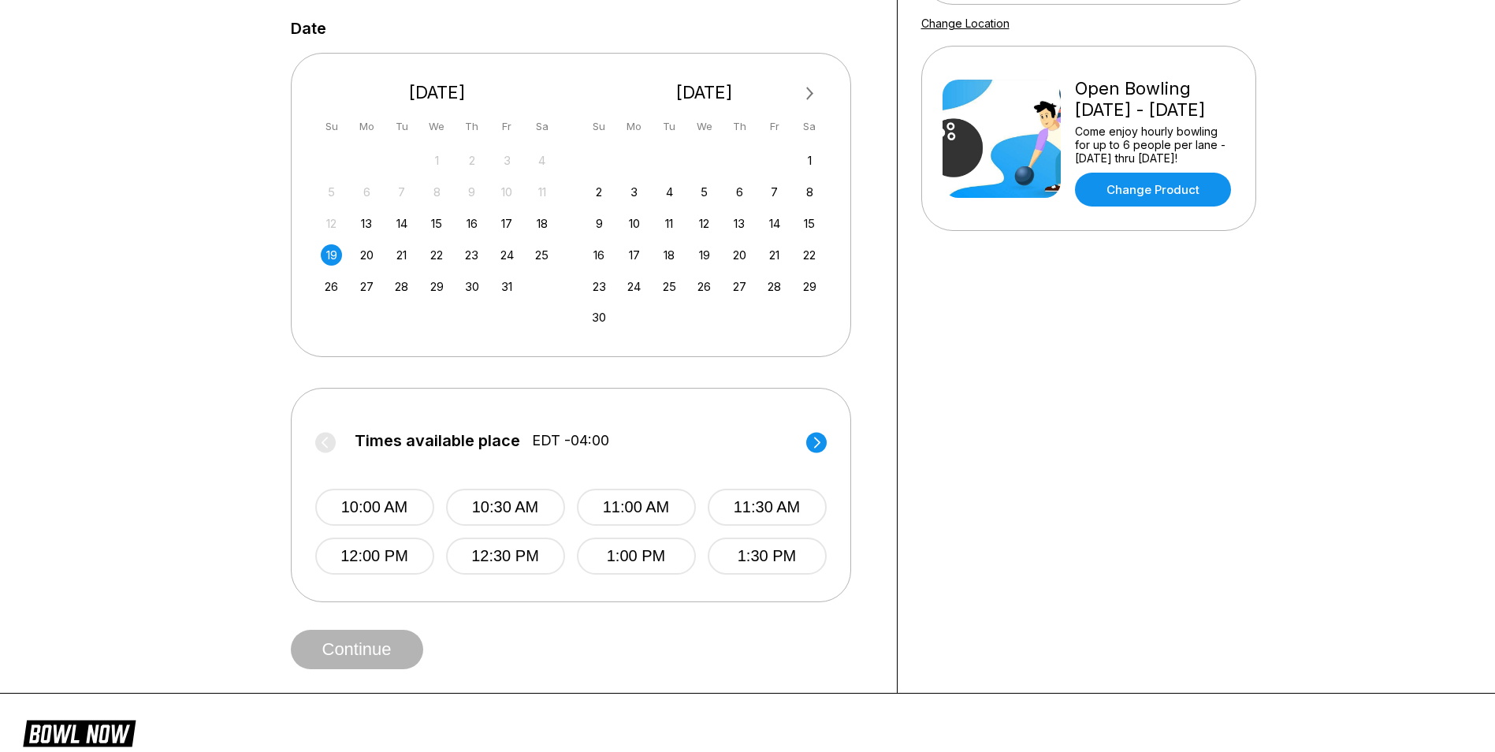
scroll to position [315, 0]
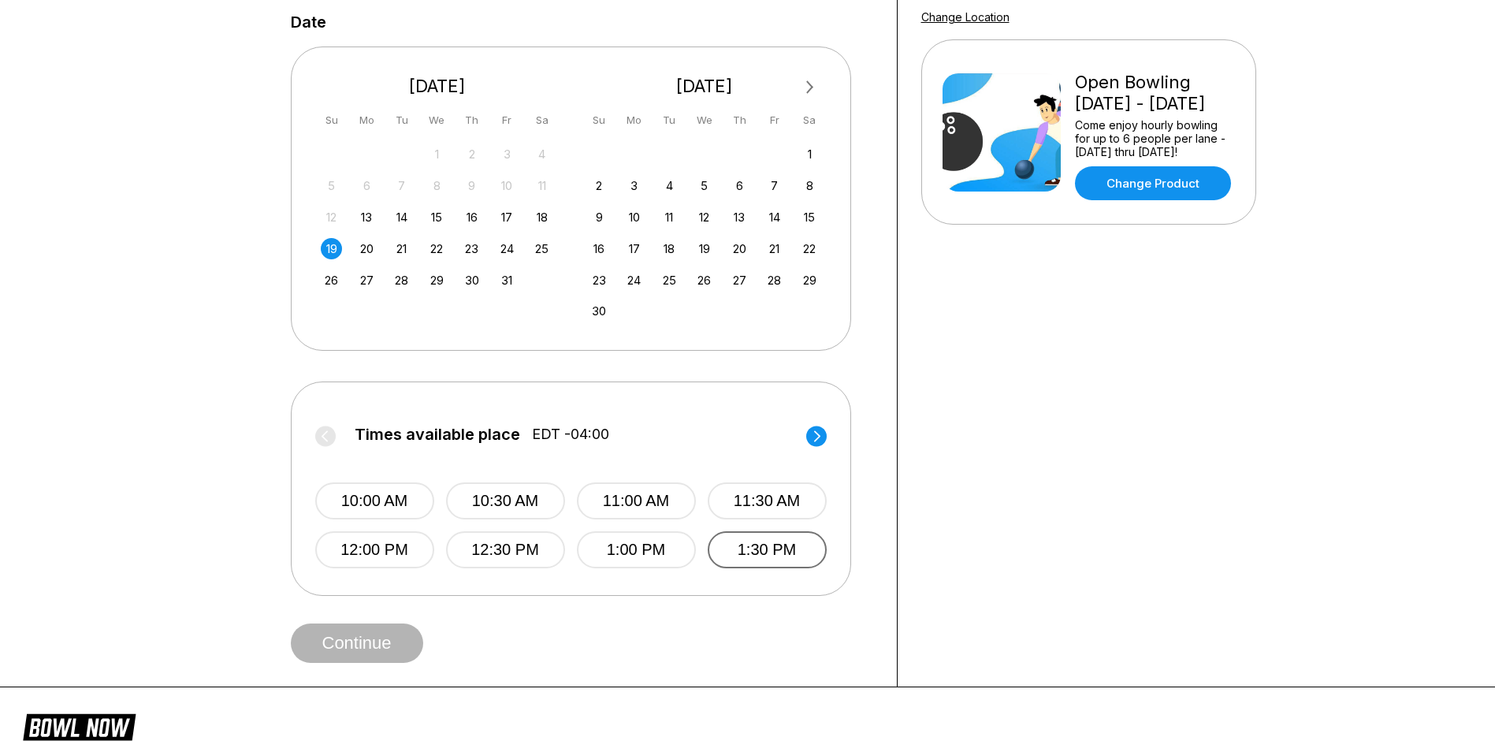
click at [761, 546] on button "1:30 PM" at bounding box center [767, 549] width 119 height 37
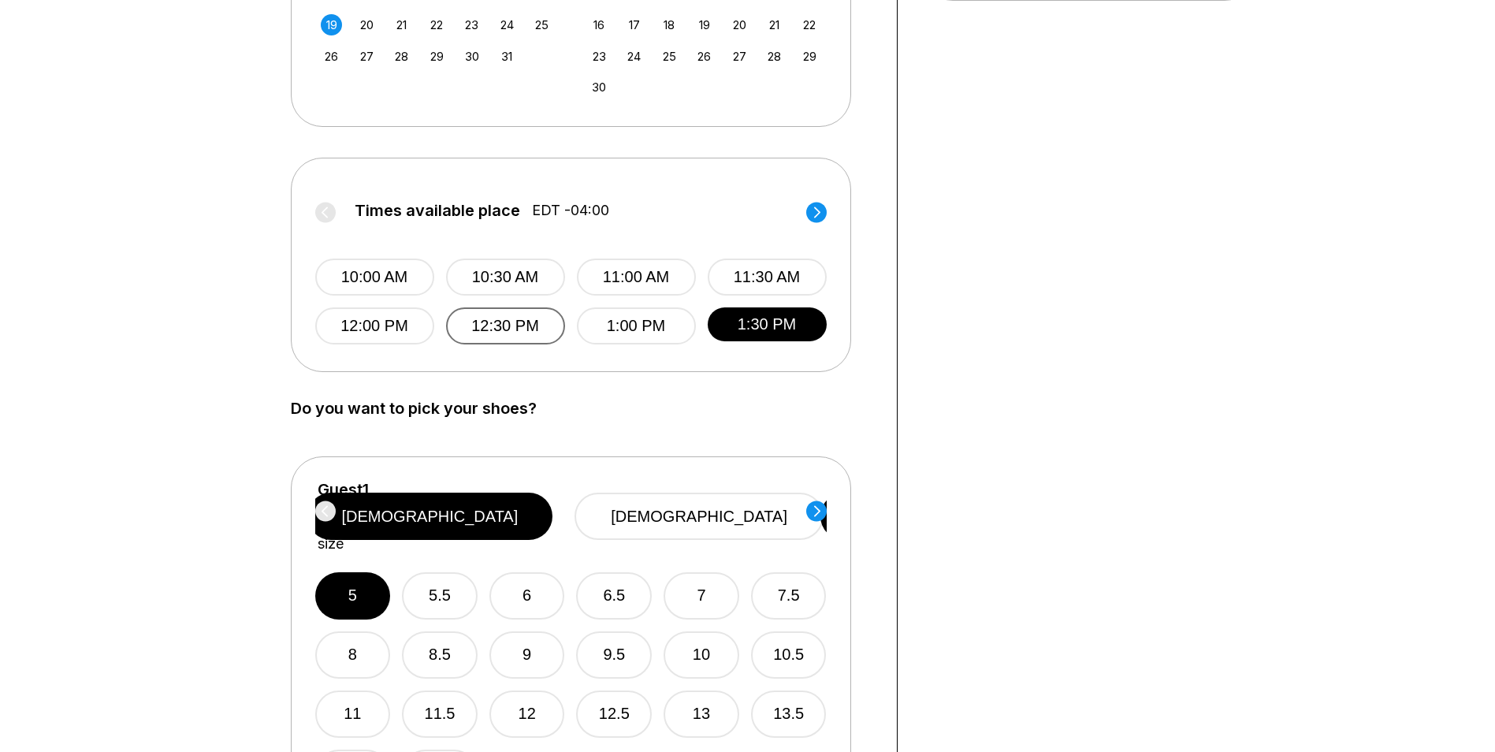
scroll to position [552, 0]
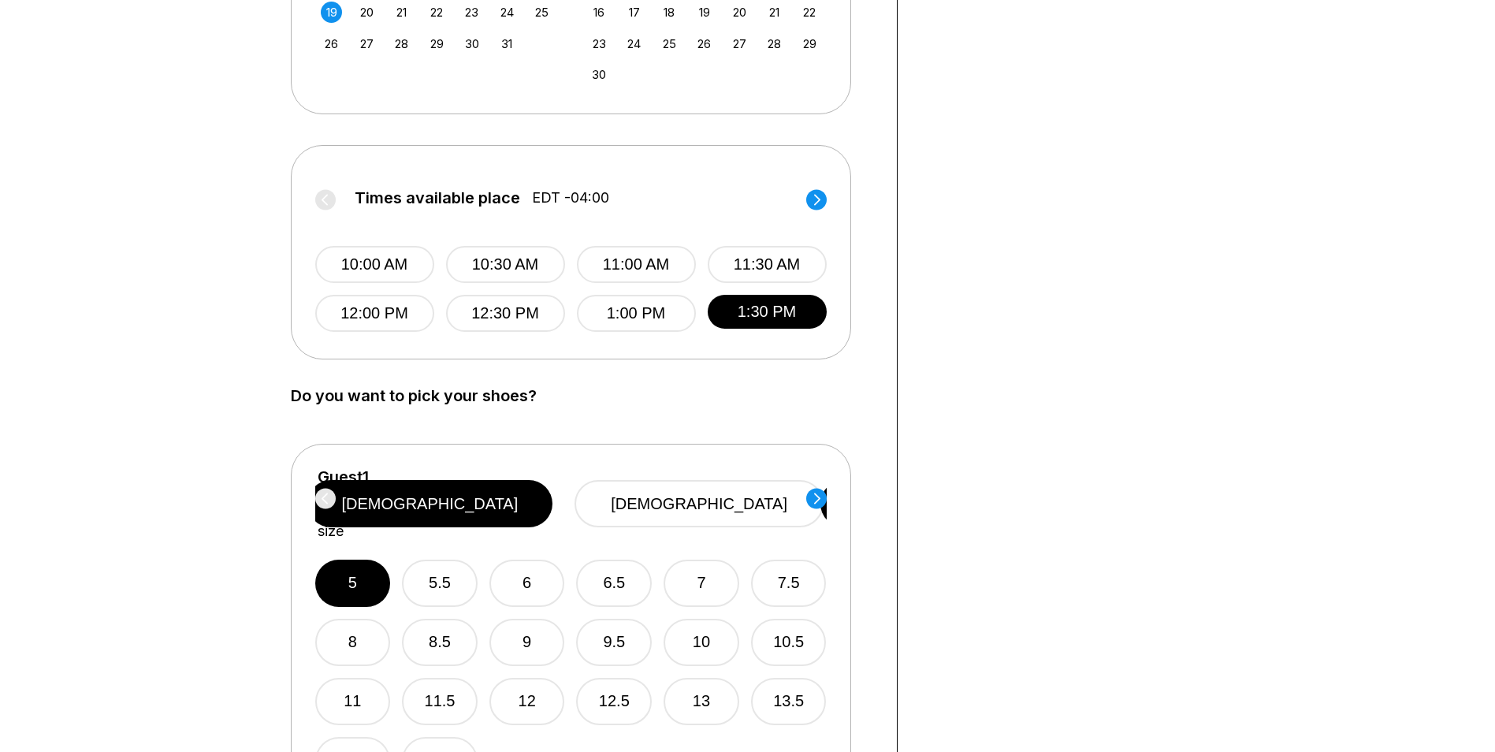
click at [824, 502] on circle at bounding box center [816, 498] width 20 height 20
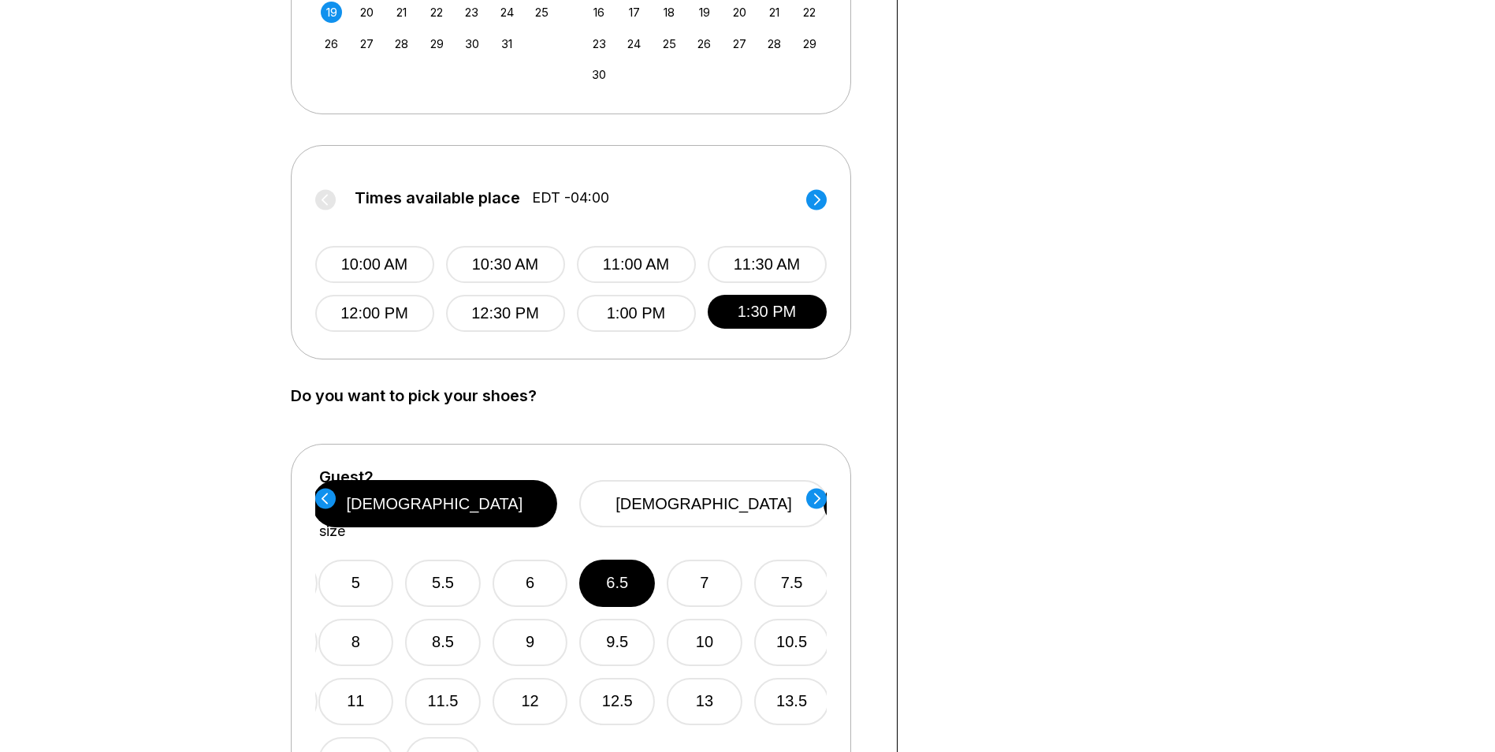
click at [816, 500] on circle at bounding box center [816, 498] width 20 height 20
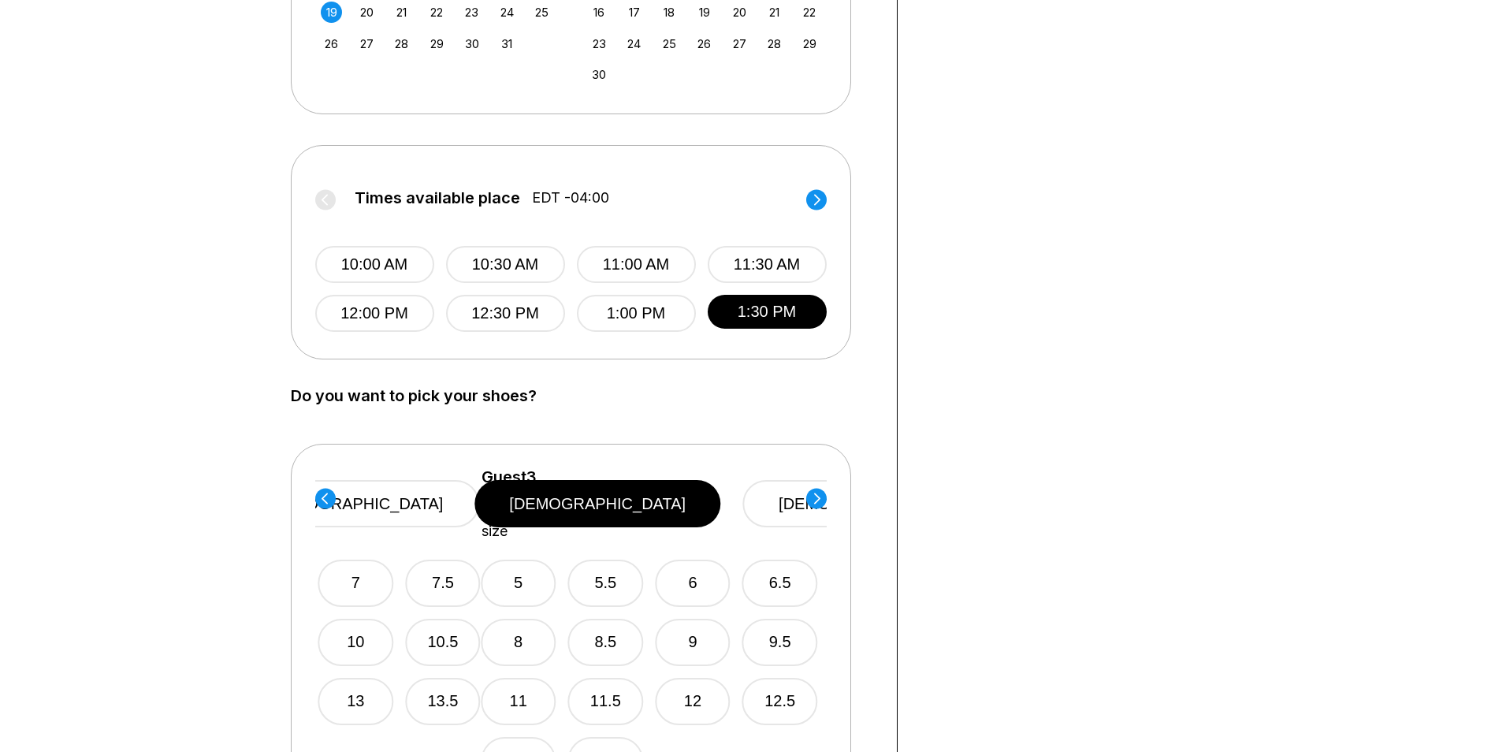
click at [816, 500] on circle at bounding box center [816, 498] width 20 height 20
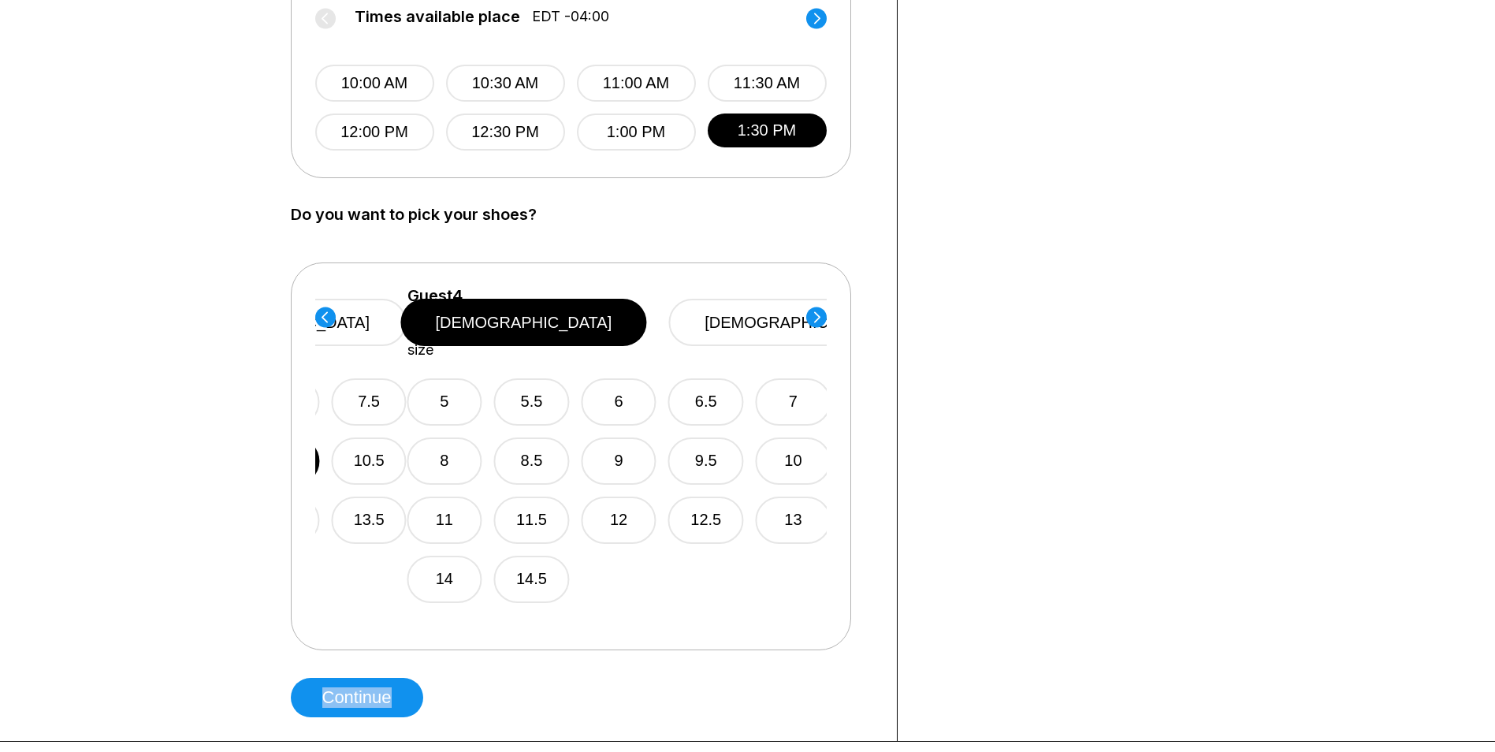
scroll to position [946, 0]
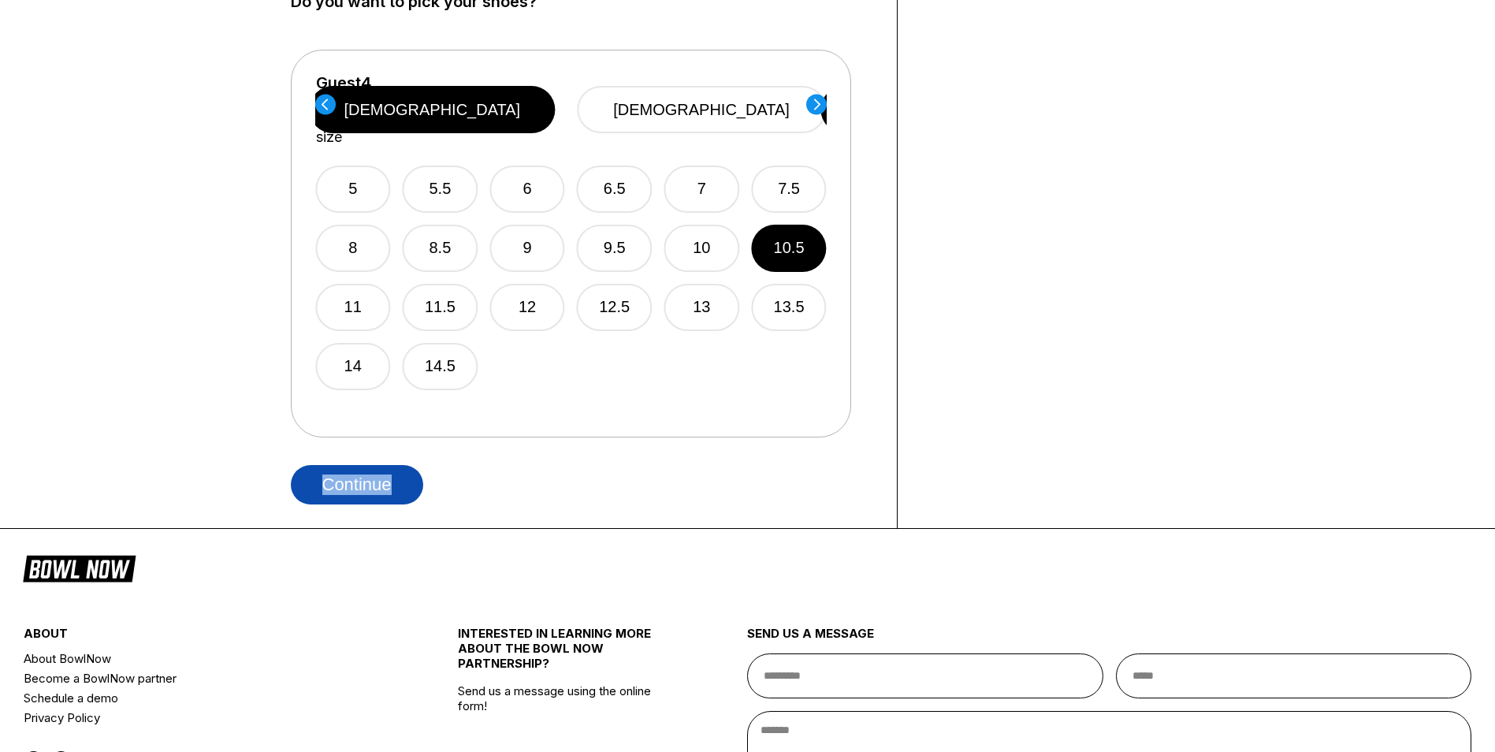
click at [393, 494] on button "Continue" at bounding box center [357, 484] width 132 height 39
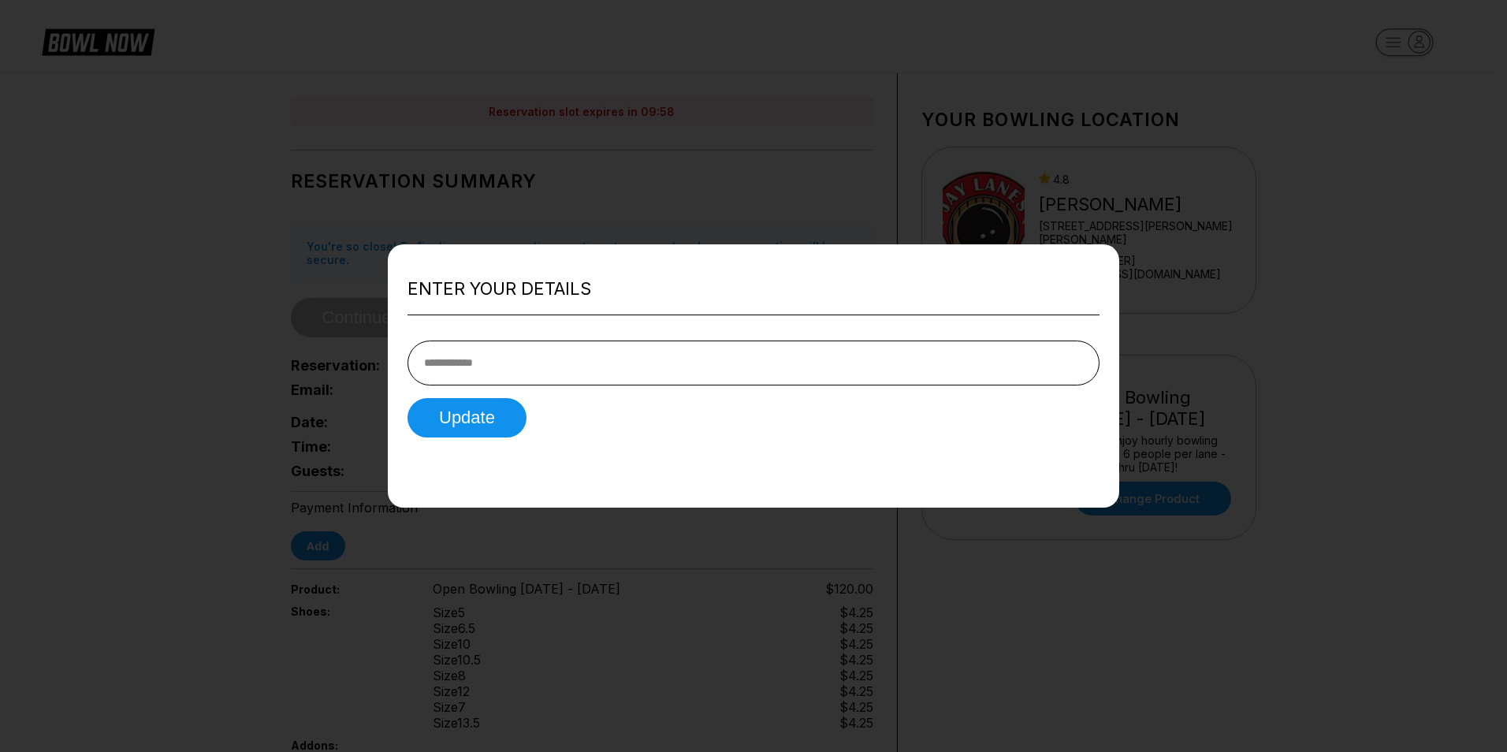
click at [478, 369] on input "tel" at bounding box center [753, 362] width 692 height 45
type input "**********"
drag, startPoint x: 491, startPoint y: 433, endPoint x: 600, endPoint y: 453, distance: 110.7
click at [491, 432] on button "Update" at bounding box center [466, 417] width 119 height 39
